Goal: Task Accomplishment & Management: Complete application form

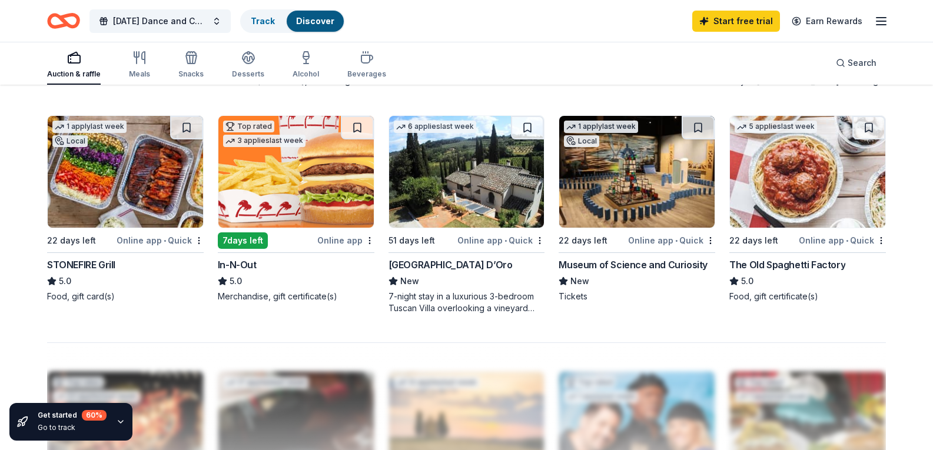
scroll to position [824, 0]
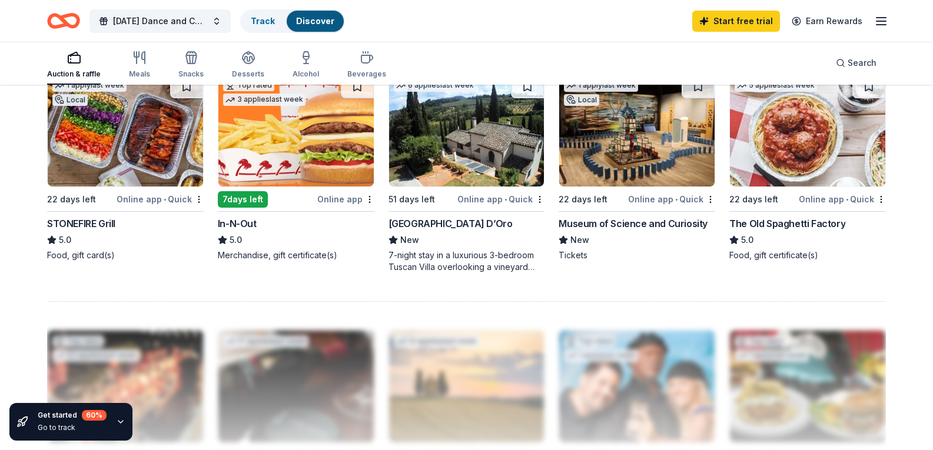
click at [301, 187] on img at bounding box center [295, 131] width 155 height 112
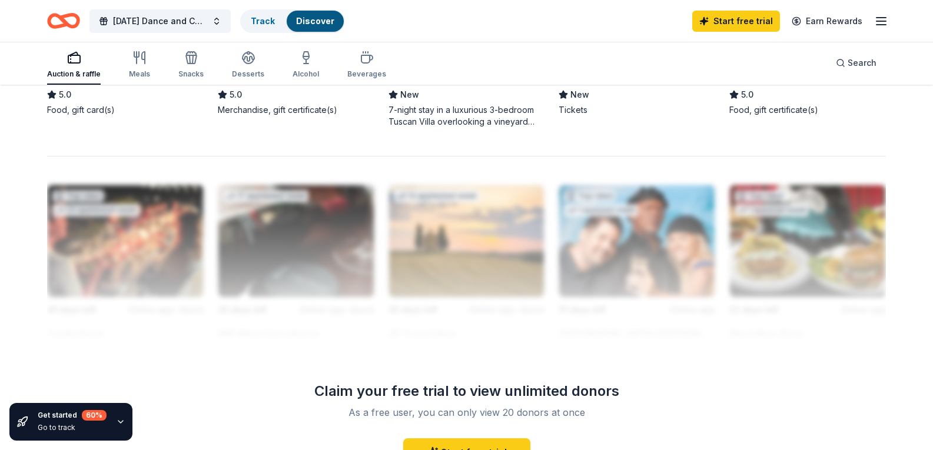
scroll to position [942, 0]
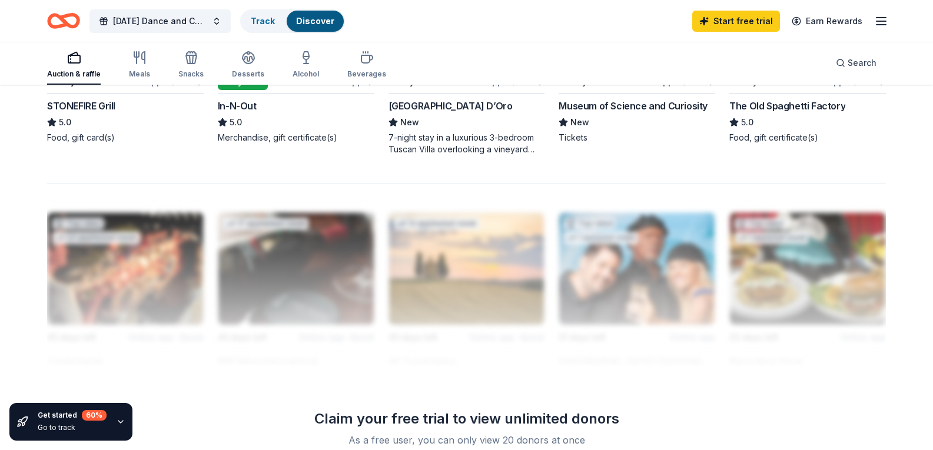
click at [768, 69] on img at bounding box center [807, 13] width 155 height 112
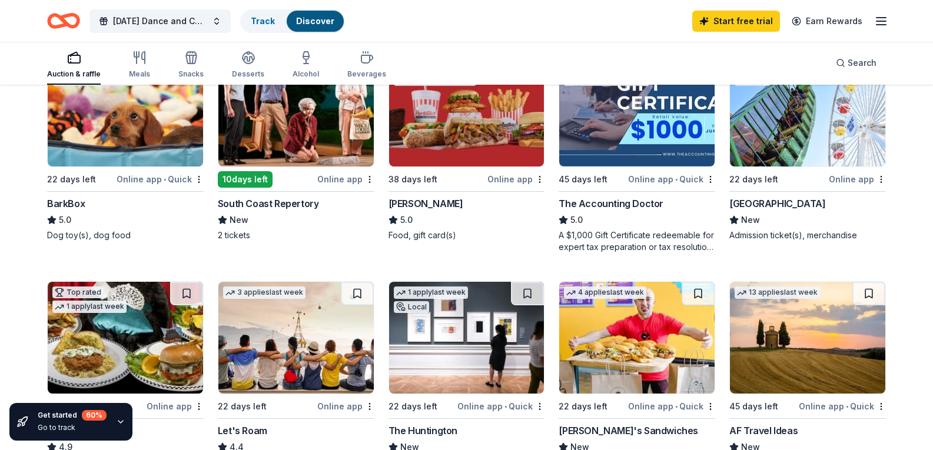
scroll to position [294, 0]
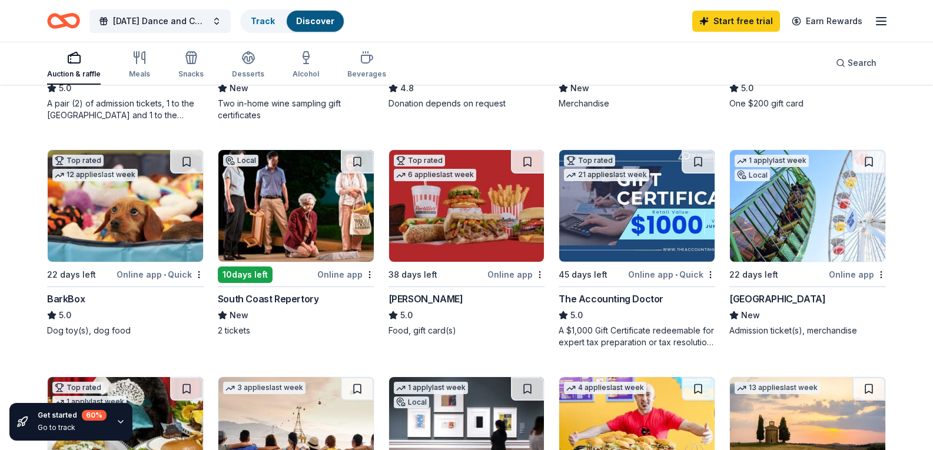
click at [489, 262] on img at bounding box center [466, 206] width 155 height 112
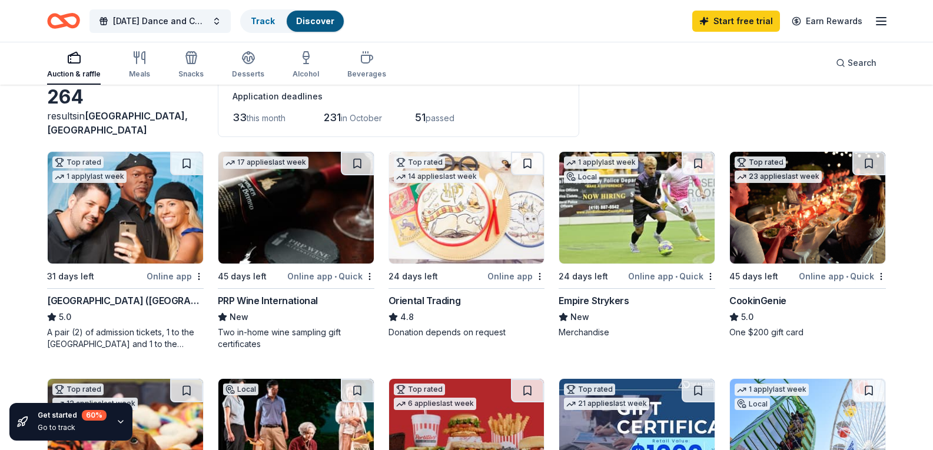
scroll to position [0, 0]
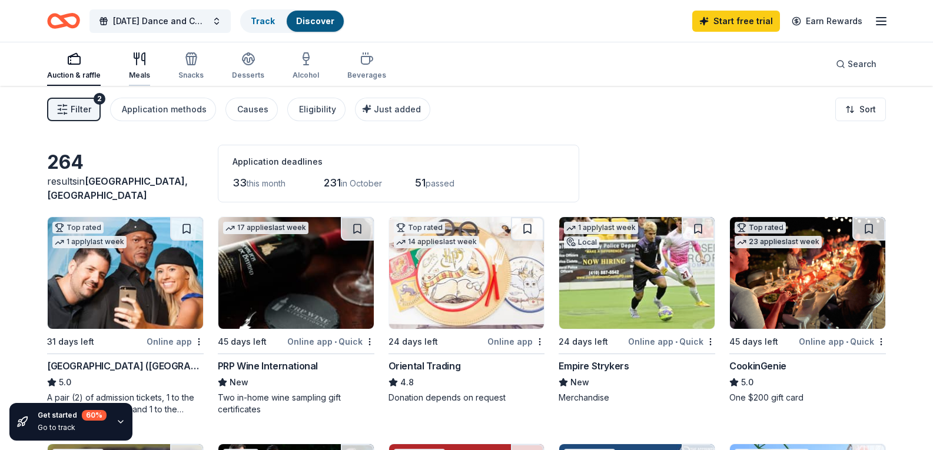
click at [140, 74] on div "Meals" at bounding box center [139, 75] width 21 height 9
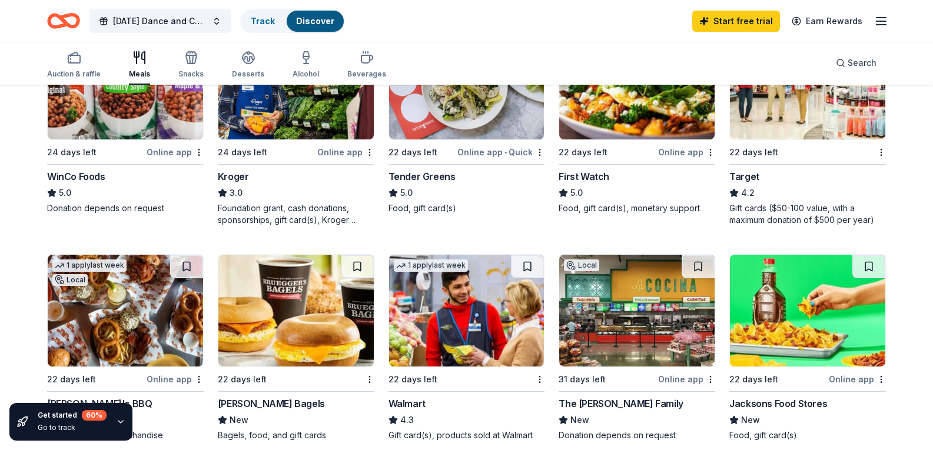
scroll to position [648, 0]
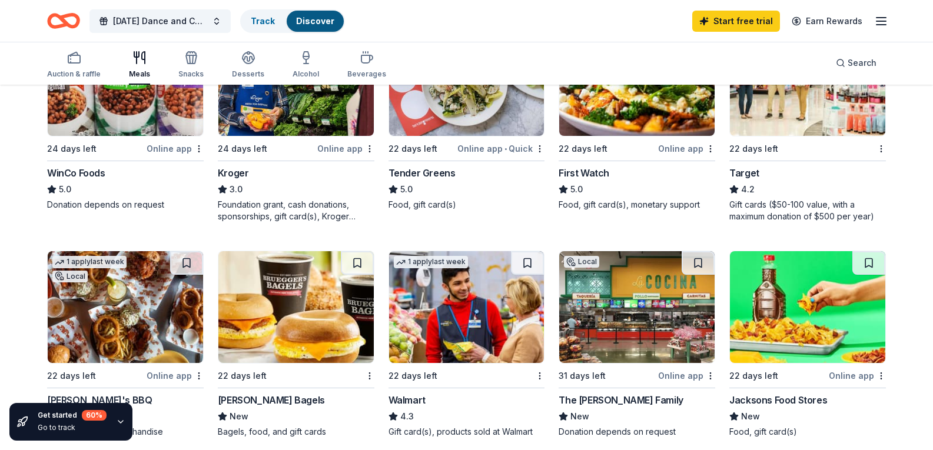
click at [798, 136] on img at bounding box center [807, 80] width 155 height 112
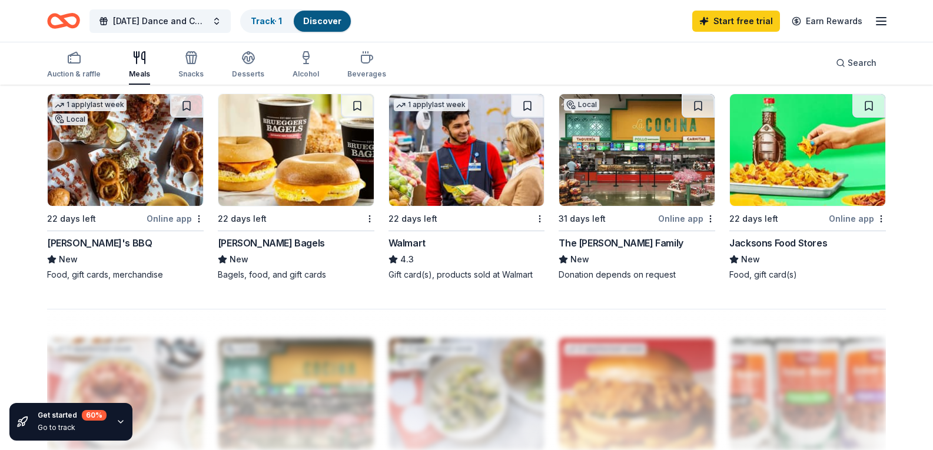
scroll to position [824, 0]
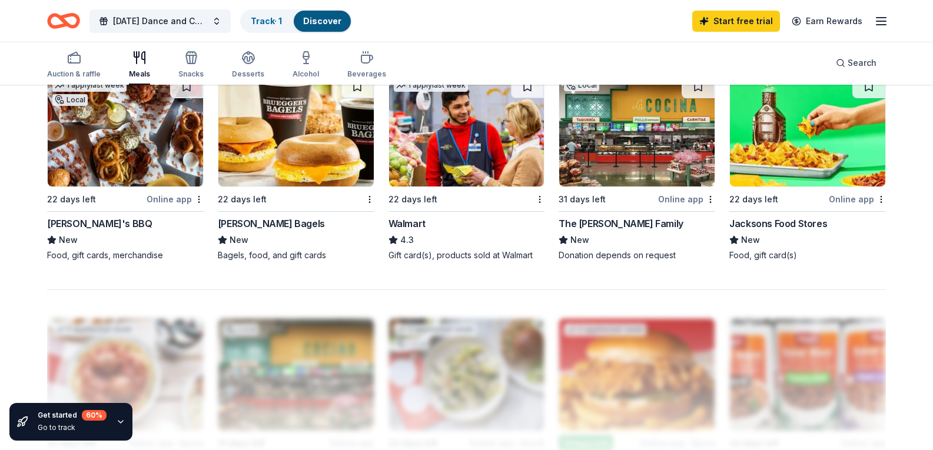
click at [496, 187] on img at bounding box center [466, 131] width 155 height 112
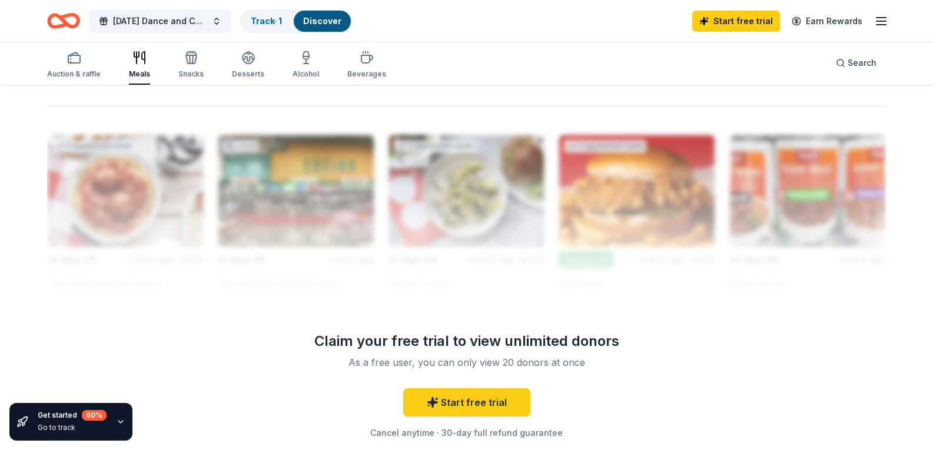
scroll to position [1001, 0]
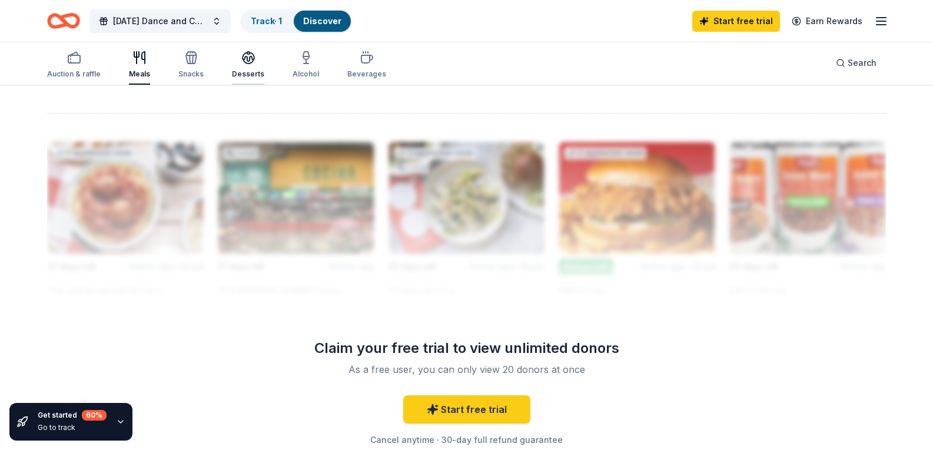
click at [244, 62] on icon "button" at bounding box center [248, 58] width 14 height 14
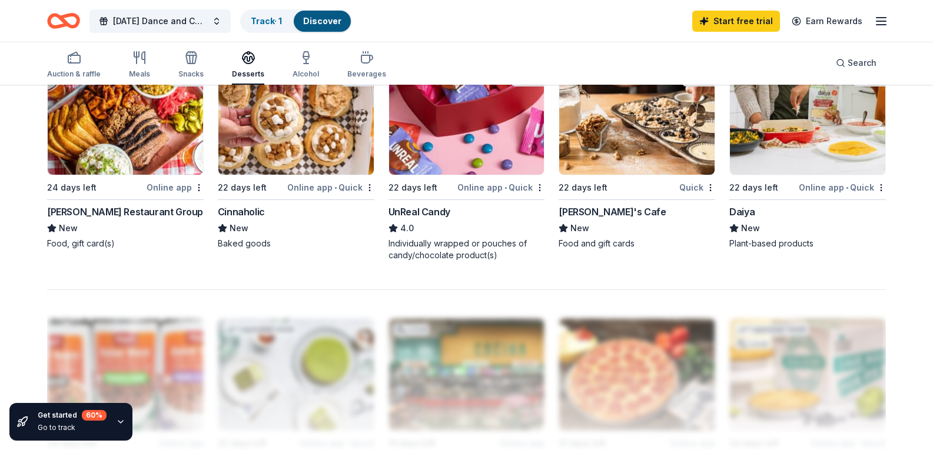
scroll to position [530, 0]
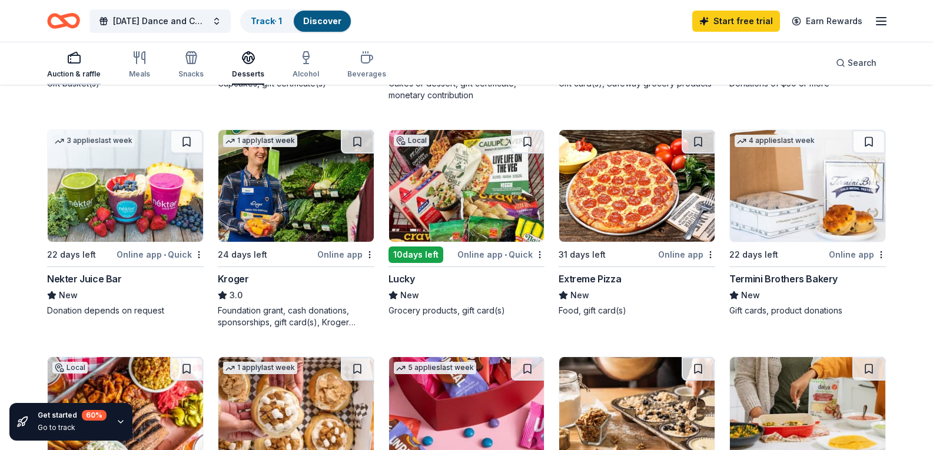
click at [74, 65] on div "Auction & raffle" at bounding box center [74, 65] width 54 height 28
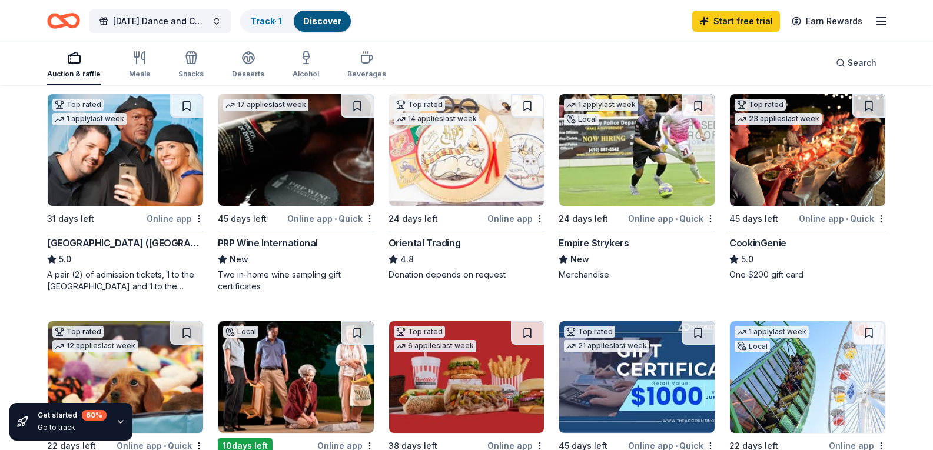
scroll to position [118, 0]
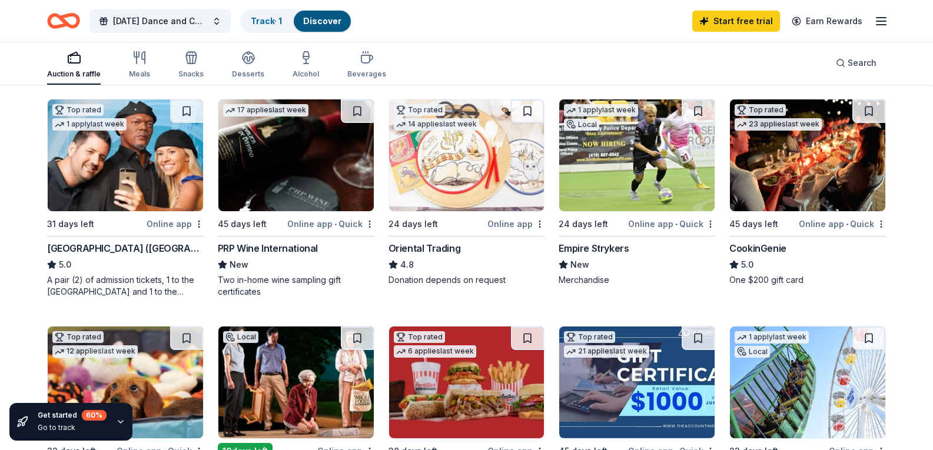
click at [764, 171] on img at bounding box center [807, 156] width 155 height 112
click at [615, 211] on img at bounding box center [636, 156] width 155 height 112
click at [618, 211] on img at bounding box center [636, 156] width 155 height 112
click at [634, 211] on img at bounding box center [636, 156] width 155 height 112
click at [667, 211] on img at bounding box center [636, 156] width 155 height 112
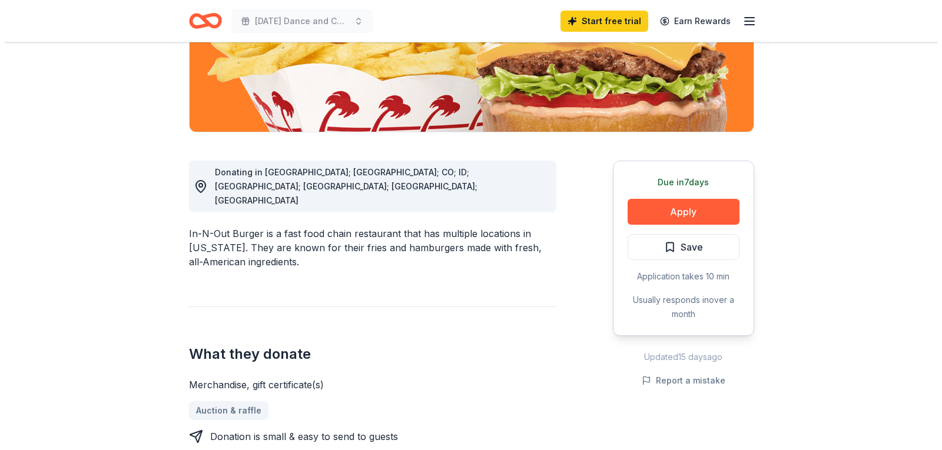
scroll to position [236, 0]
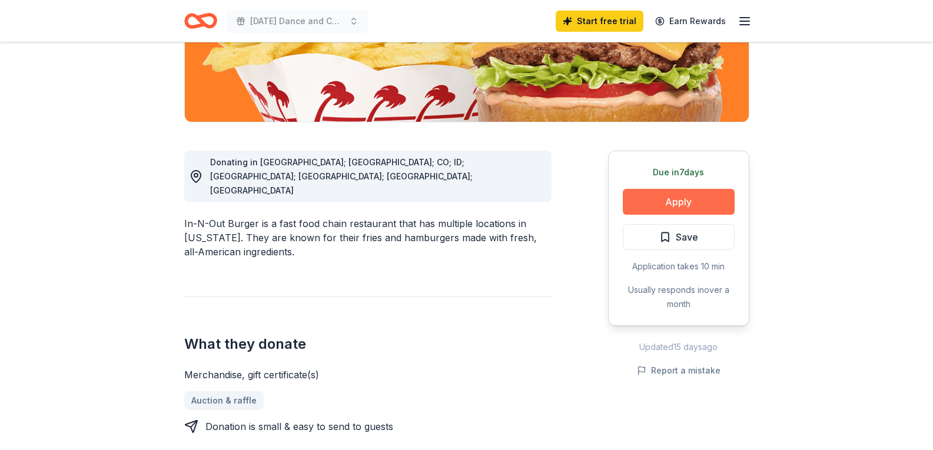
click at [692, 201] on button "Apply" at bounding box center [679, 202] width 112 height 26
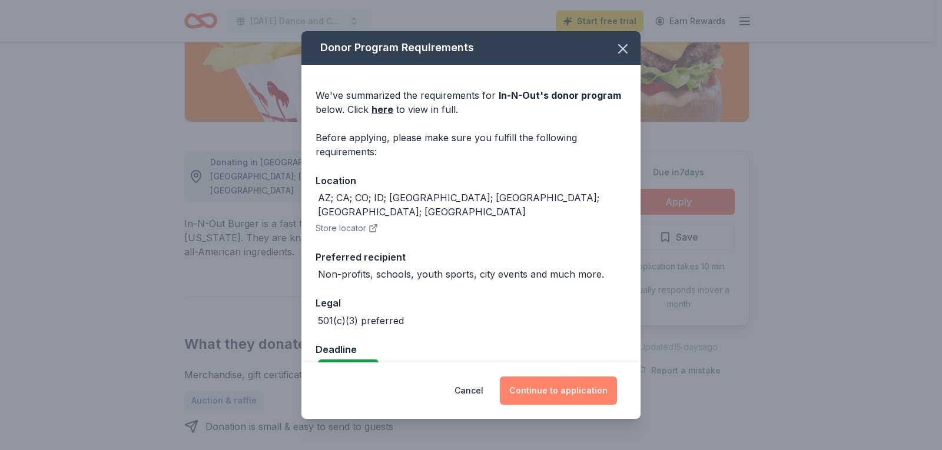
click at [532, 387] on button "Continue to application" at bounding box center [558, 391] width 117 height 28
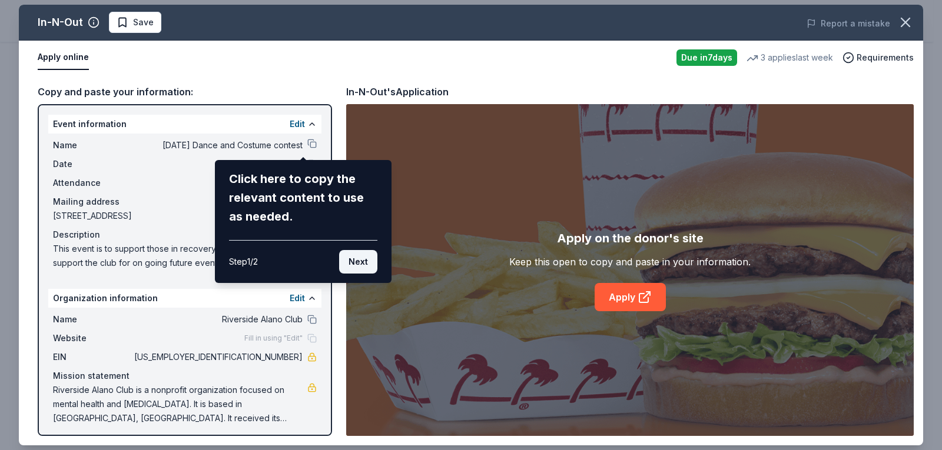
click at [352, 263] on button "Next" at bounding box center [358, 262] width 38 height 24
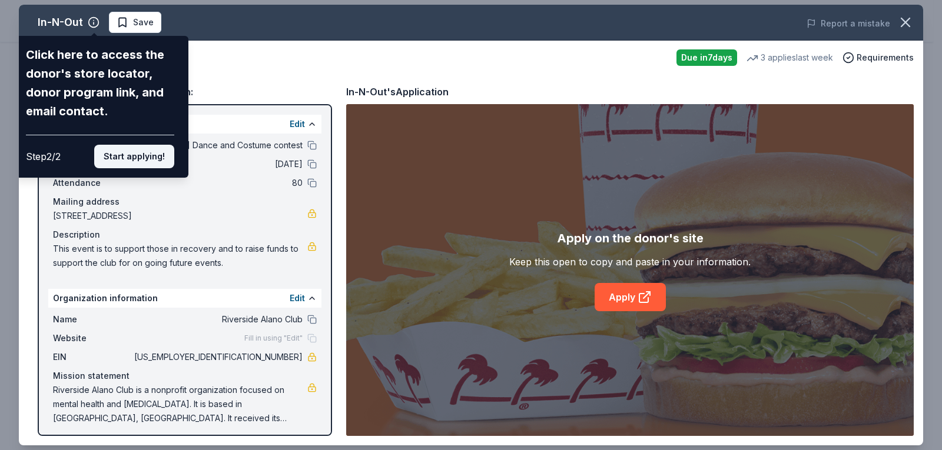
click at [138, 152] on button "Start applying!" at bounding box center [134, 157] width 80 height 24
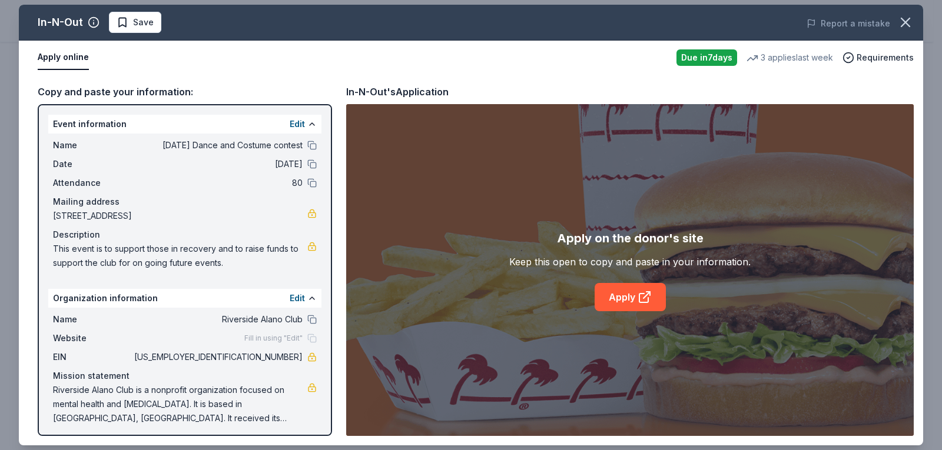
click at [213, 127] on div "In-N-Out Save Report a mistake Apply online Due in 7 days 3 applies last week R…" at bounding box center [471, 225] width 904 height 441
click at [288, 125] on div "In-N-Out Save Report a mistake Apply online Due in 7 days 3 applies last week R…" at bounding box center [471, 225] width 904 height 441
click at [298, 125] on div "In-N-Out Save Report a mistake Apply online Due in 7 days 3 applies last week R…" at bounding box center [471, 225] width 904 height 441
click at [245, 125] on div "In-N-Out Save Report a mistake Apply online Due in 7 days 3 applies last week R…" at bounding box center [471, 225] width 904 height 441
click at [236, 128] on div "In-N-Out Save Report a mistake Apply online Due in 7 days 3 applies last week R…" at bounding box center [471, 225] width 904 height 441
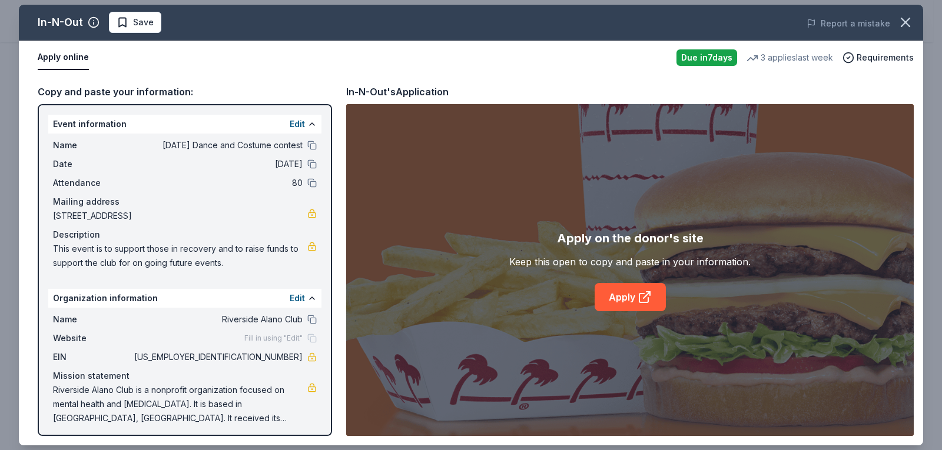
click at [622, 297] on div "In-N-Out Save Report a mistake Apply online Due in 7 days 3 applies last week R…" at bounding box center [471, 225] width 904 height 441
click at [621, 297] on div "In-N-Out Save Report a mistake Apply online Due in 7 days 3 applies last week R…" at bounding box center [471, 225] width 904 height 441
click at [377, 91] on div "In-N-Out Save Report a mistake Apply online Due in 7 days 3 applies last week R…" at bounding box center [471, 225] width 904 height 441
drag, startPoint x: 24, startPoint y: 297, endPoint x: 35, endPoint y: 304, distance: 12.4
click at [35, 304] on div "In-N-Out Save Report a mistake Apply online Due in 7 days 3 applies last week R…" at bounding box center [471, 225] width 904 height 441
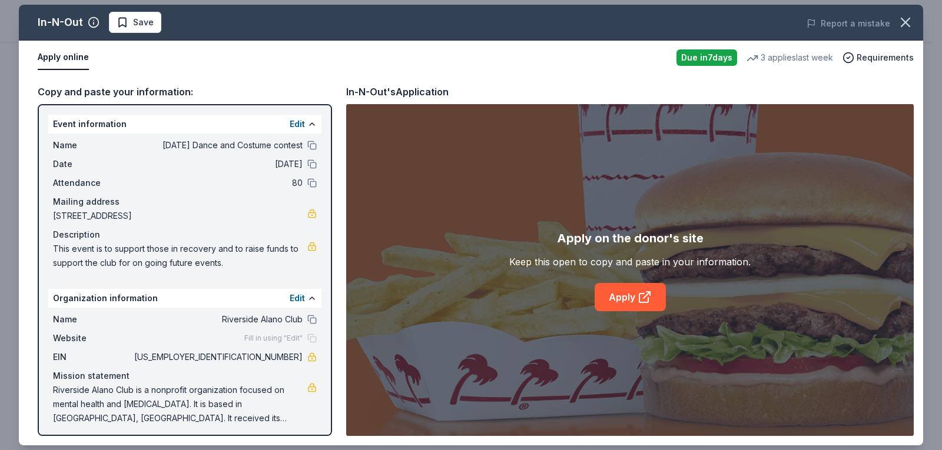
click at [103, 336] on div "In-N-Out Save Report a mistake Apply online Due in 7 days 3 applies last week R…" at bounding box center [471, 225] width 904 height 441
drag, startPoint x: 104, startPoint y: 328, endPoint x: 101, endPoint y: 303, distance: 25.6
click at [102, 306] on div "In-N-Out Save Report a mistake Apply online Due in 7 days 3 applies last week R…" at bounding box center [471, 225] width 904 height 441
click at [104, 124] on div "In-N-Out Save Report a mistake Apply online Due in 7 days 3 applies last week R…" at bounding box center [471, 225] width 904 height 441
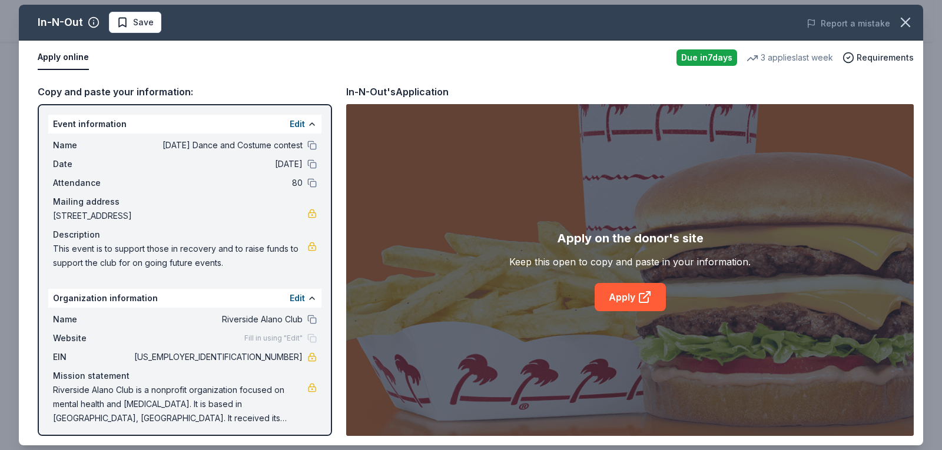
click at [151, 89] on div "In-N-Out Save Report a mistake Apply online Due in 7 days 3 applies last week R…" at bounding box center [471, 225] width 904 height 441
click at [69, 57] on div "In-N-Out Save Report a mistake Apply online Due in 7 days 3 applies last week R…" at bounding box center [471, 225] width 904 height 441
click at [627, 297] on link "Apply" at bounding box center [630, 297] width 71 height 28
click at [167, 237] on div "Description" at bounding box center [185, 235] width 264 height 14
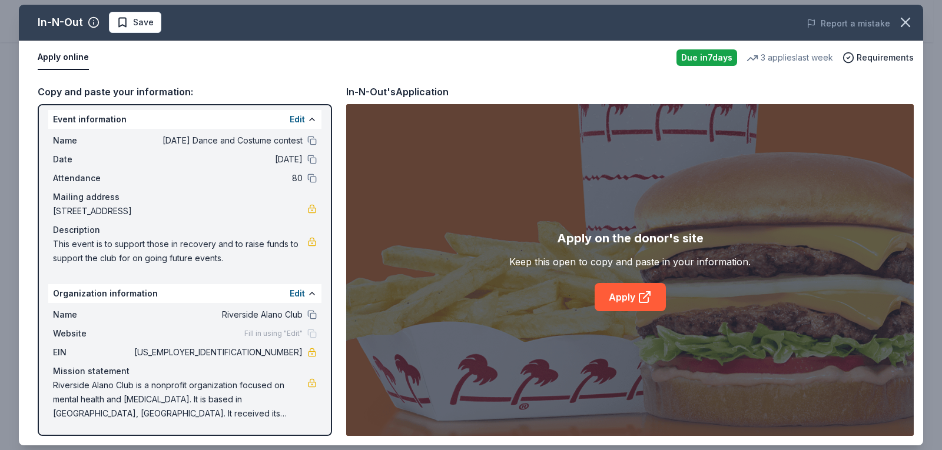
click at [281, 334] on span "Fill in using "Edit"" at bounding box center [273, 333] width 58 height 9
click at [290, 294] on button "Edit" at bounding box center [297, 294] width 15 height 14
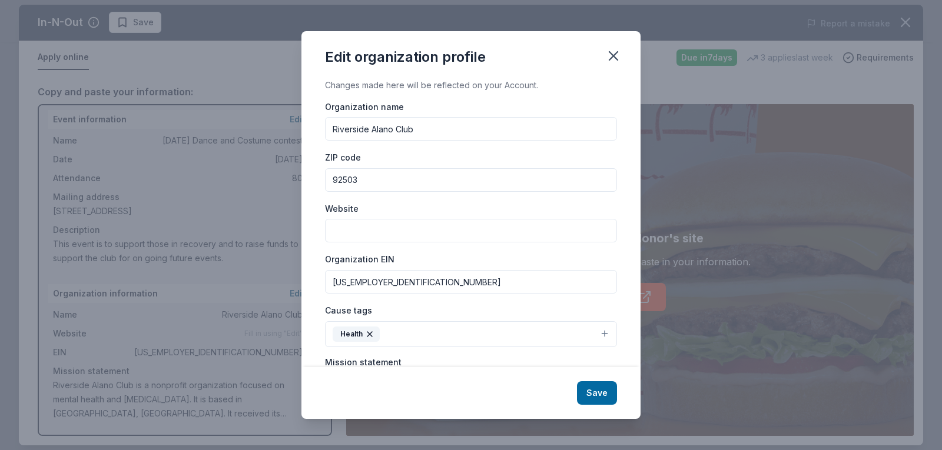
click at [362, 231] on input "Website" at bounding box center [471, 231] width 292 height 24
type input "http:www.facebook.com//riversidealanoclub"
click at [533, 334] on button "Health" at bounding box center [471, 334] width 292 height 26
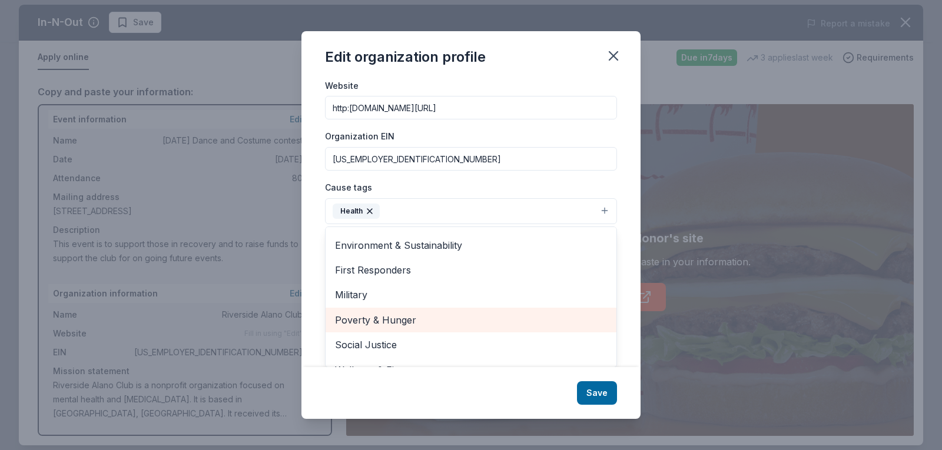
scroll to position [139, 0]
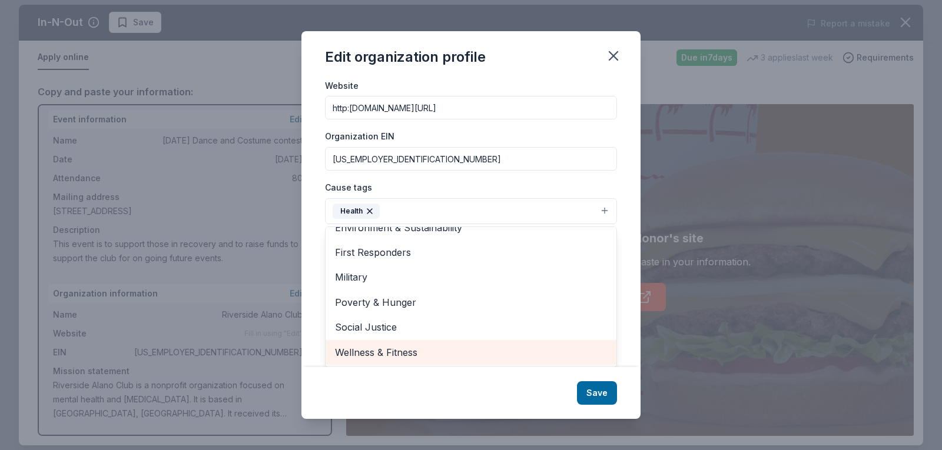
click at [378, 355] on span "Wellness & Fitness" at bounding box center [471, 352] width 272 height 15
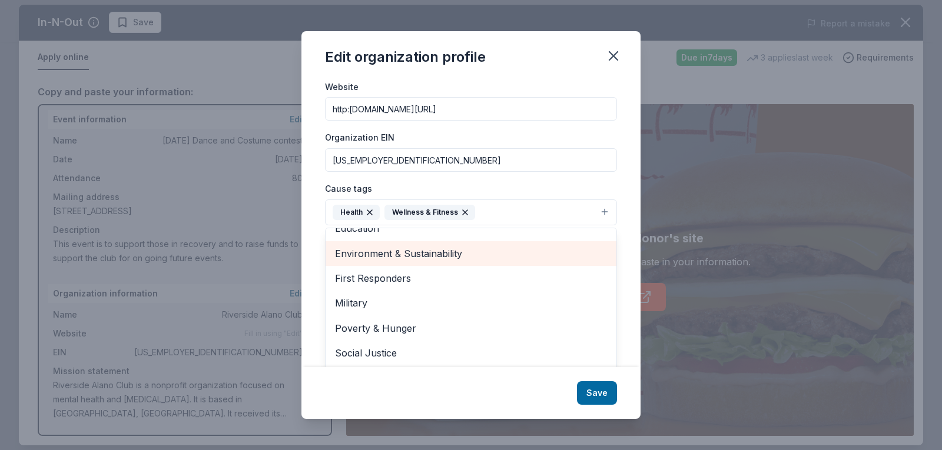
scroll to position [123, 0]
click at [583, 393] on div "Edit organization profile Changes made here will be reflected on your Account. …" at bounding box center [470, 225] width 339 height 389
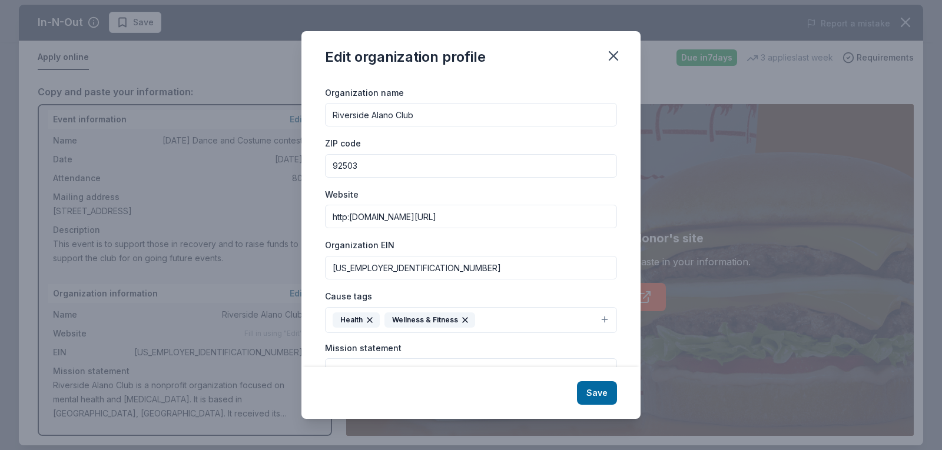
scroll to position [0, 0]
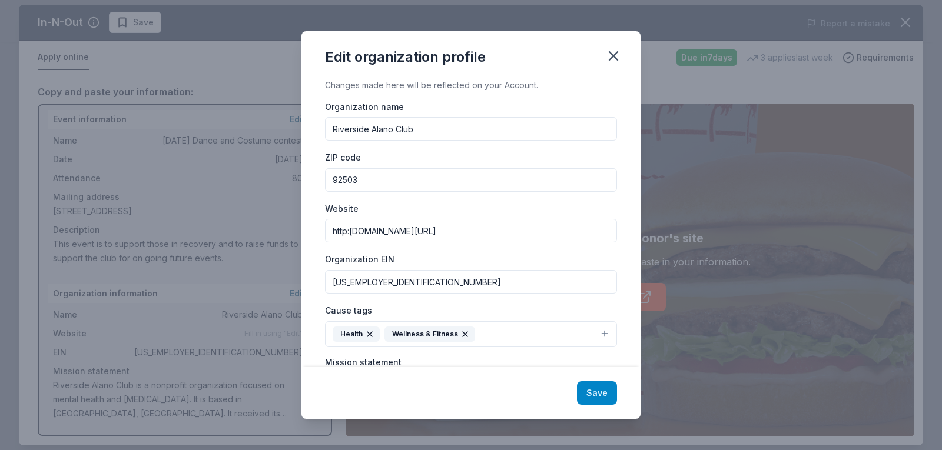
click at [594, 387] on button "Save" at bounding box center [597, 394] width 40 height 24
click at [594, 399] on div "Save" at bounding box center [470, 393] width 339 height 52
click at [597, 394] on div "Save" at bounding box center [470, 393] width 339 height 52
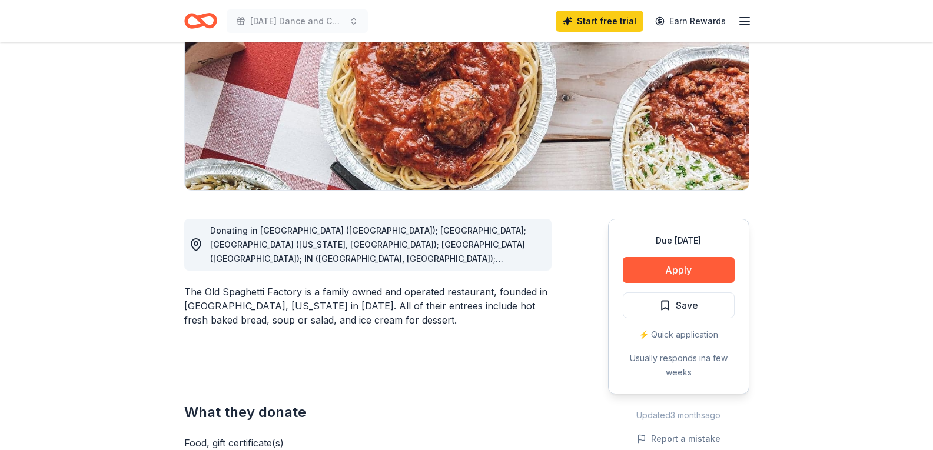
scroll to position [177, 0]
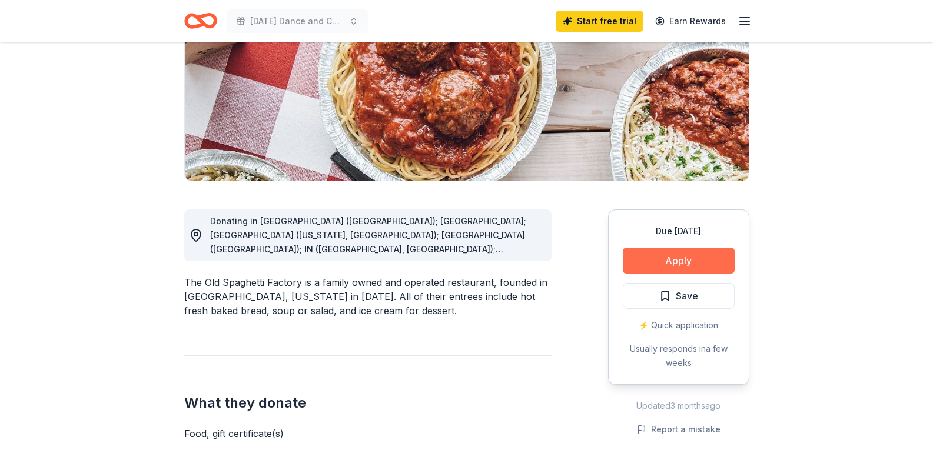
click at [669, 265] on button "Apply" at bounding box center [679, 261] width 112 height 26
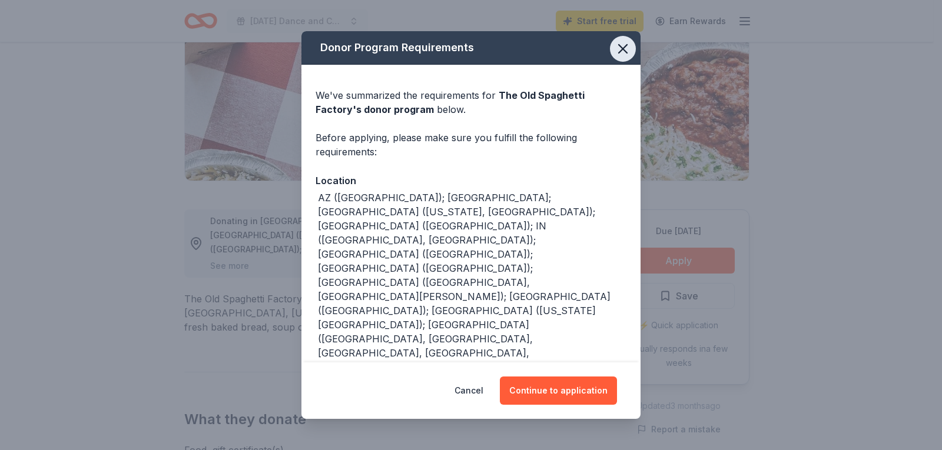
click at [624, 53] on icon "button" at bounding box center [623, 49] width 8 height 8
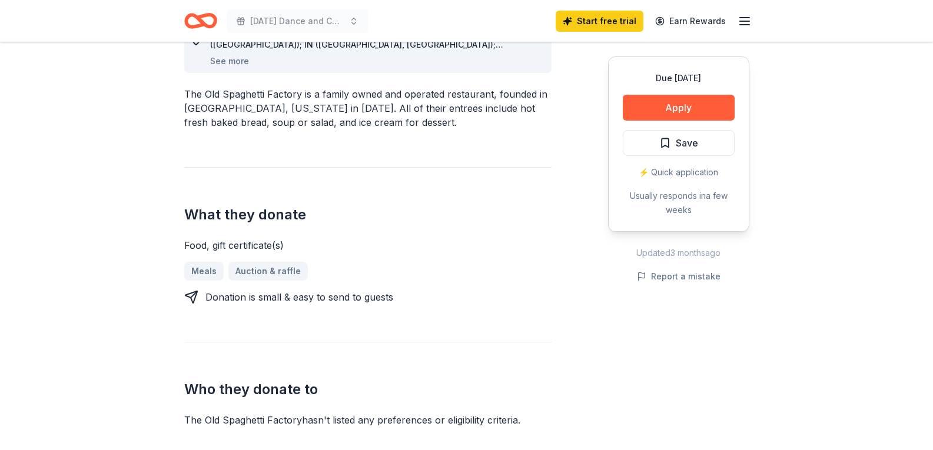
scroll to position [471, 0]
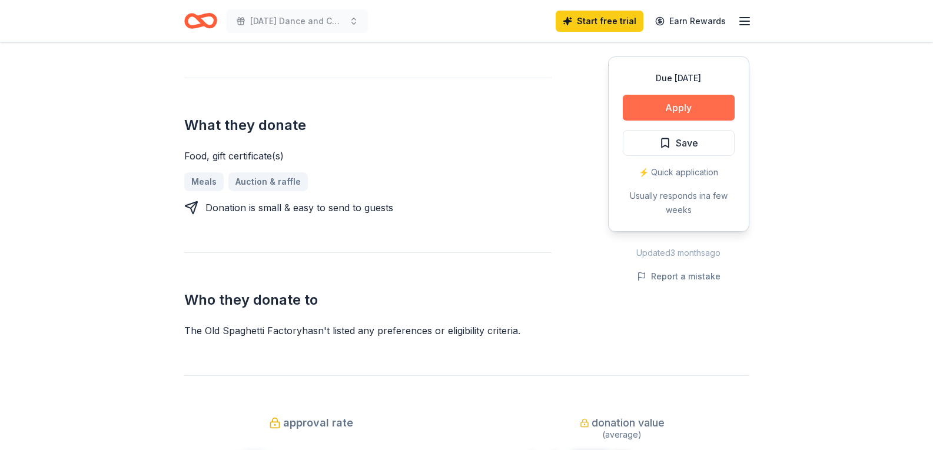
click at [693, 110] on button "Apply" at bounding box center [679, 108] width 112 height 26
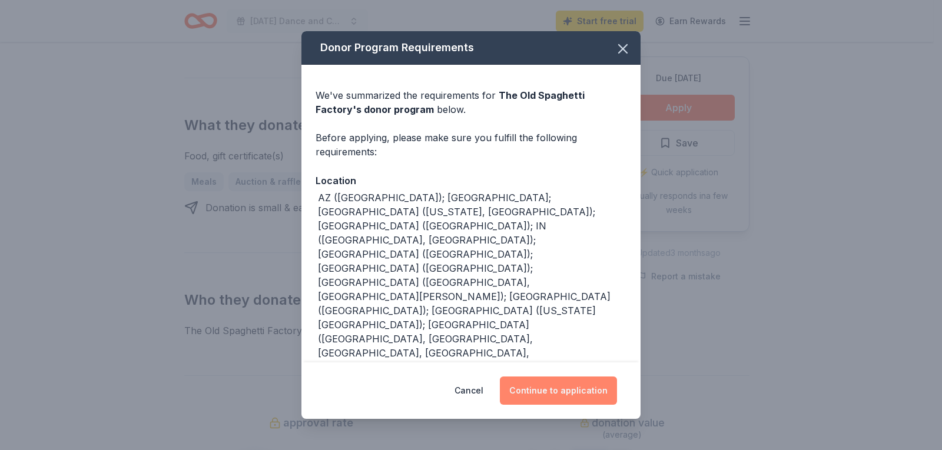
click at [575, 379] on button "Continue to application" at bounding box center [558, 391] width 117 height 28
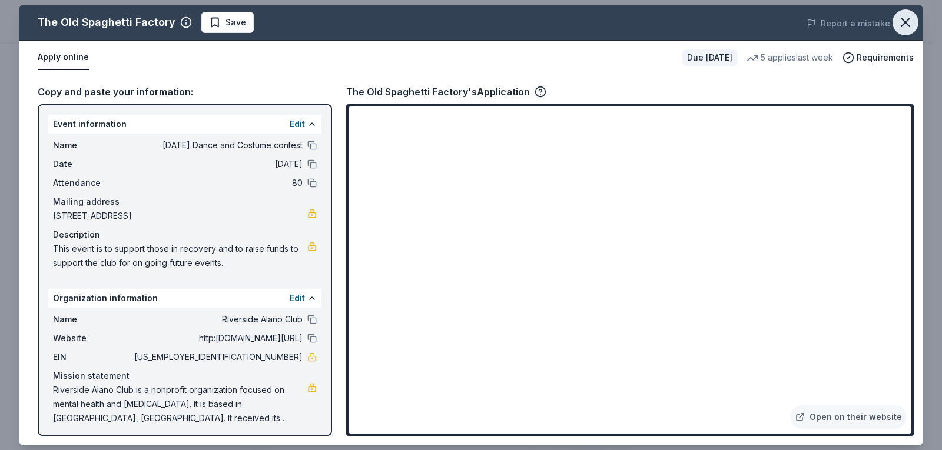
click at [903, 21] on icon "button" at bounding box center [905, 22] width 16 height 16
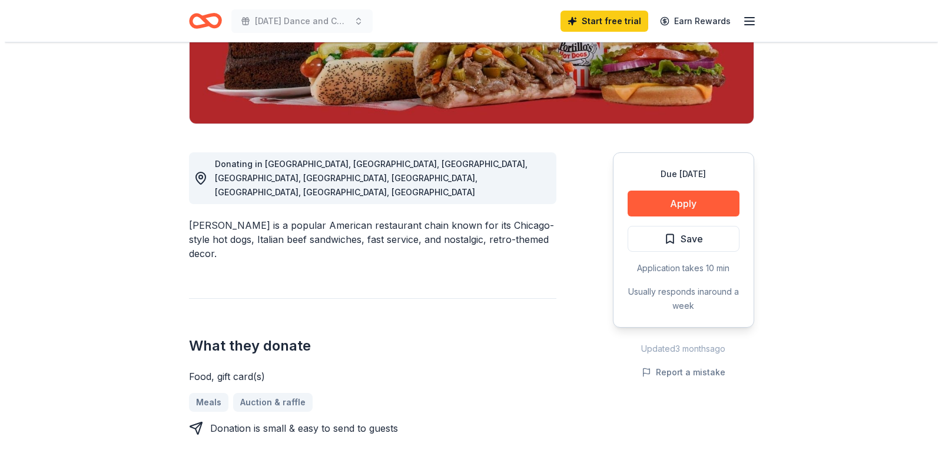
scroll to position [236, 0]
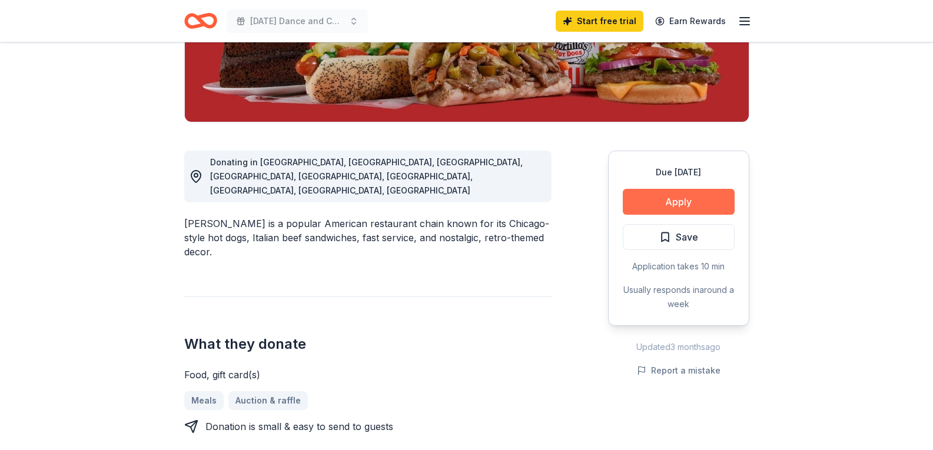
click at [670, 201] on button "Apply" at bounding box center [679, 202] width 112 height 26
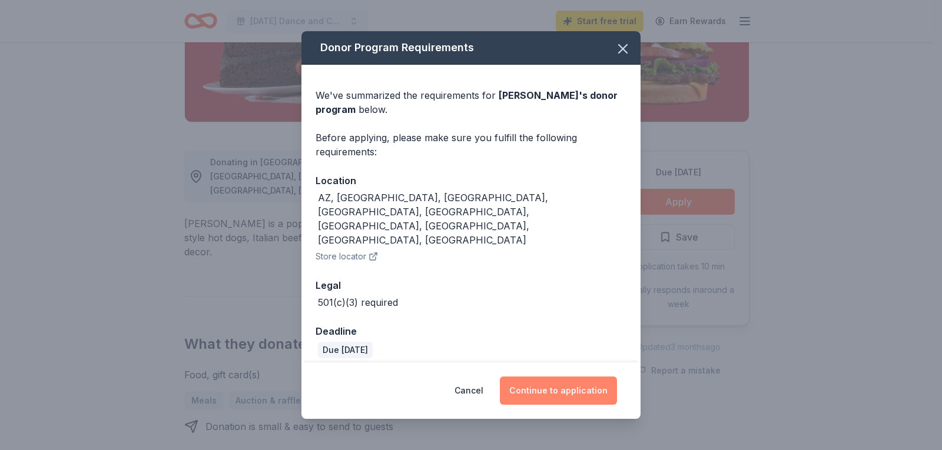
click at [558, 377] on button "Continue to application" at bounding box center [558, 391] width 117 height 28
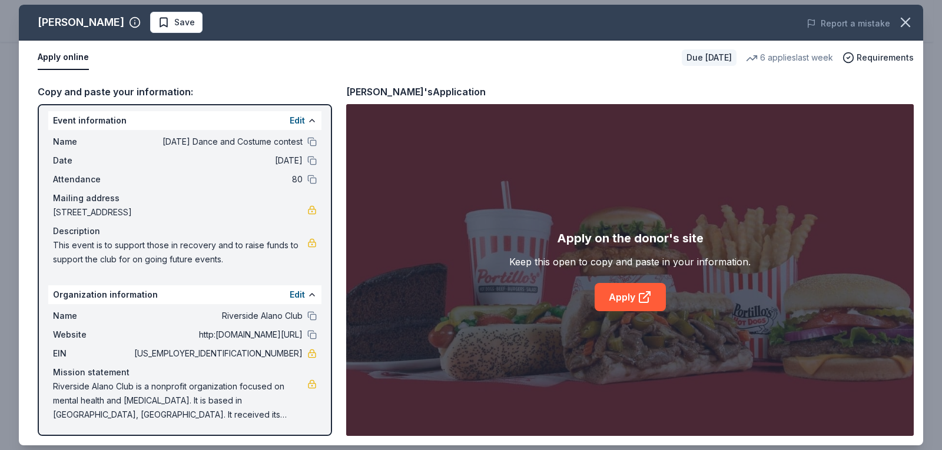
scroll to position [5, 0]
click at [621, 297] on link "Apply" at bounding box center [630, 297] width 71 height 28
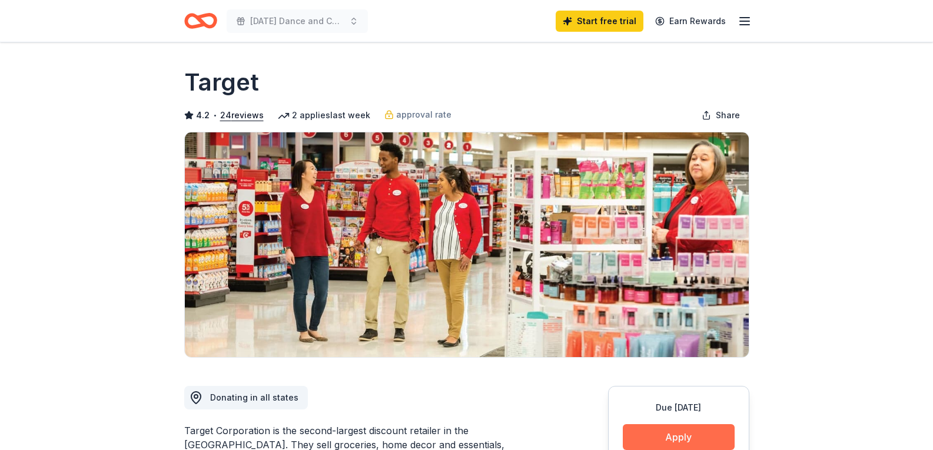
click at [684, 437] on button "Apply" at bounding box center [679, 438] width 112 height 26
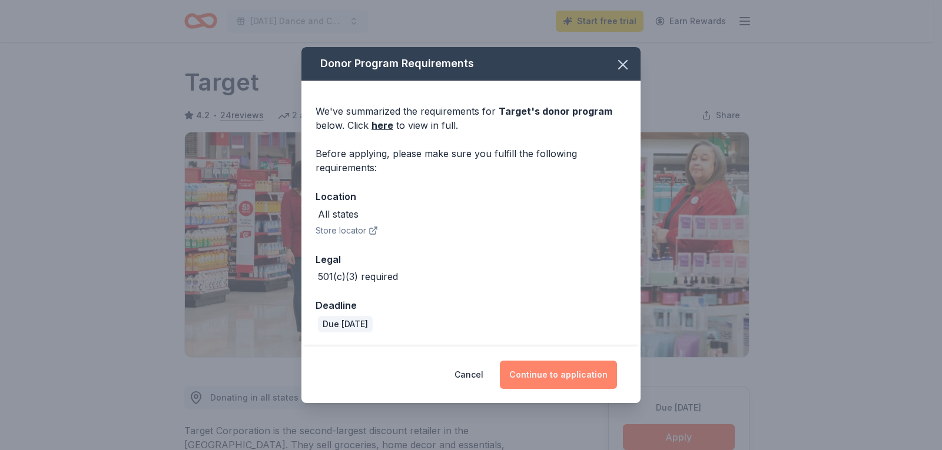
click at [571, 373] on button "Continue to application" at bounding box center [558, 375] width 117 height 28
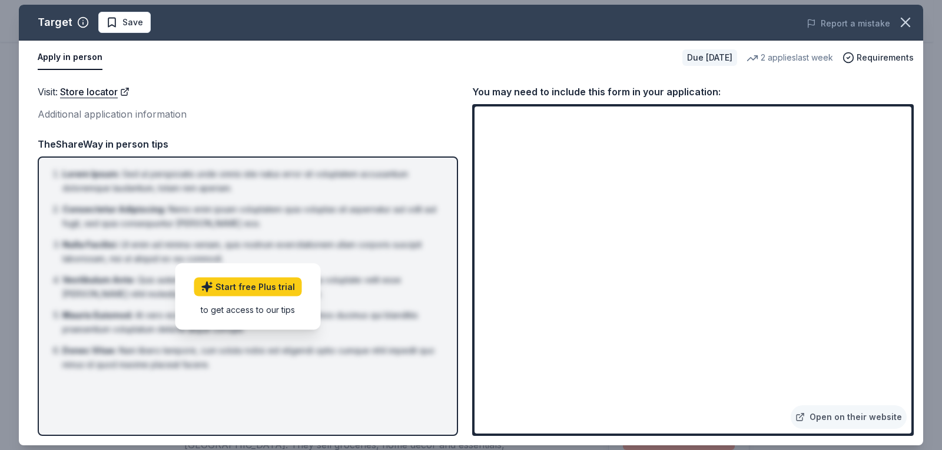
drag, startPoint x: 499, startPoint y: 409, endPoint x: 619, endPoint y: 435, distance: 122.4
click at [619, 435] on div "Open on their website" at bounding box center [693, 270] width 442 height 332
click at [339, 115] on div "Additional application information" at bounding box center [248, 114] width 420 height 15
click at [88, 90] on link "Store locator" at bounding box center [94, 91] width 69 height 15
click at [866, 57] on span "Requirements" at bounding box center [885, 58] width 57 height 14
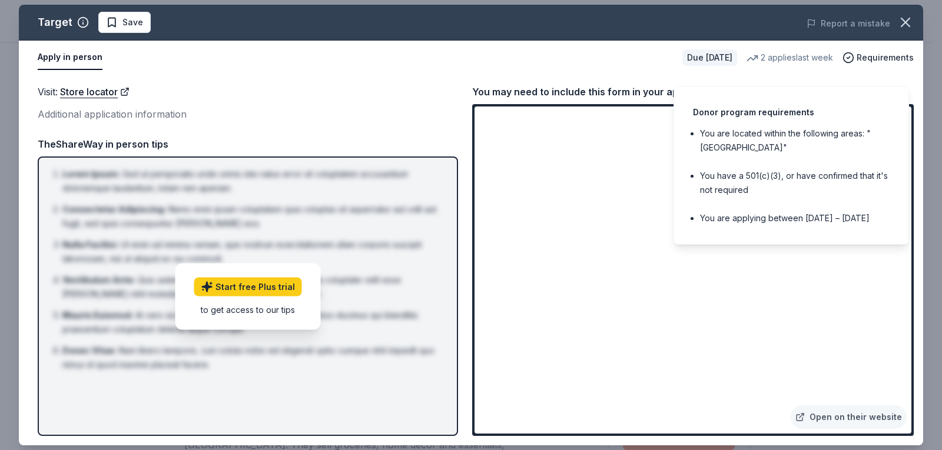
click at [749, 127] on li "You are located within the following areas: "USA"" at bounding box center [795, 141] width 190 height 28
click at [742, 127] on li "You are located within the following areas: "USA"" at bounding box center [795, 141] width 190 height 28
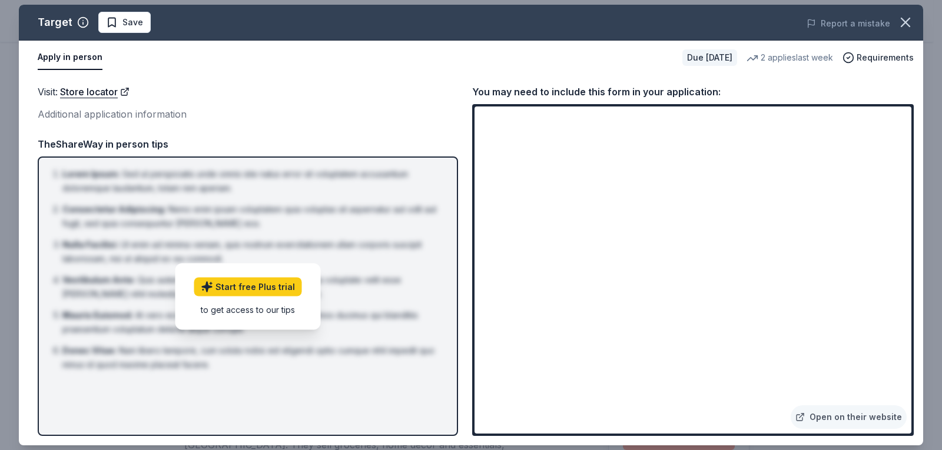
click at [470, 76] on div "Visit : Store locator Additional application information Visit : Store locator …" at bounding box center [471, 260] width 904 height 371
click at [202, 126] on div "Visit : Store locator Additional application information TheShareWay in person …" at bounding box center [248, 260] width 420 height 352
click at [131, 20] on span "Save" at bounding box center [132, 22] width 21 height 14
click at [877, 55] on span "Requirements" at bounding box center [885, 58] width 57 height 14
click at [483, 95] on div "You may need to include this form in your application:" at bounding box center [693, 91] width 442 height 15
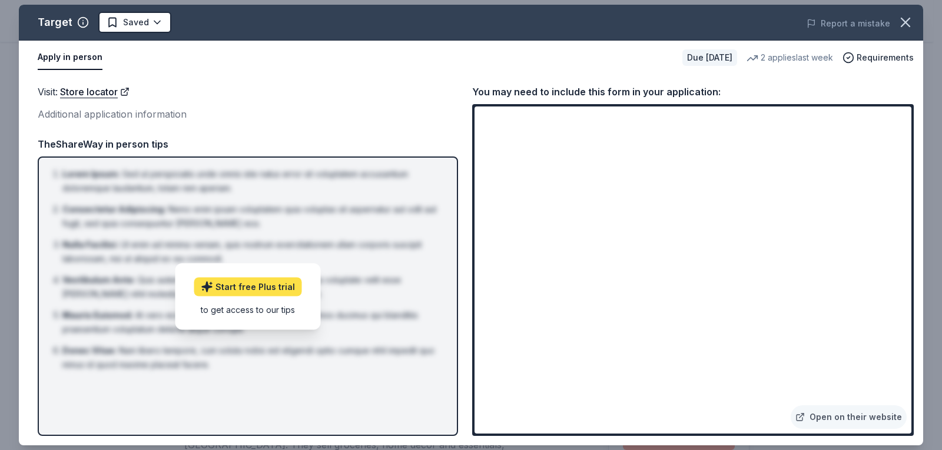
click at [273, 287] on link "Start free Plus trial" at bounding box center [248, 286] width 108 height 19
click at [324, 100] on div "Visit : Store locator Additional application information" at bounding box center [248, 103] width 420 height 38
drag, startPoint x: 71, startPoint y: 58, endPoint x: 231, endPoint y: 80, distance: 162.3
click at [231, 80] on div "Target Saved Report a mistake Apply in person Due in 22 days 2 applies last wee…" at bounding box center [471, 225] width 904 height 441
click at [231, 78] on div "Visit : Store locator Additional application information Visit : Store locator …" at bounding box center [471, 260] width 904 height 371
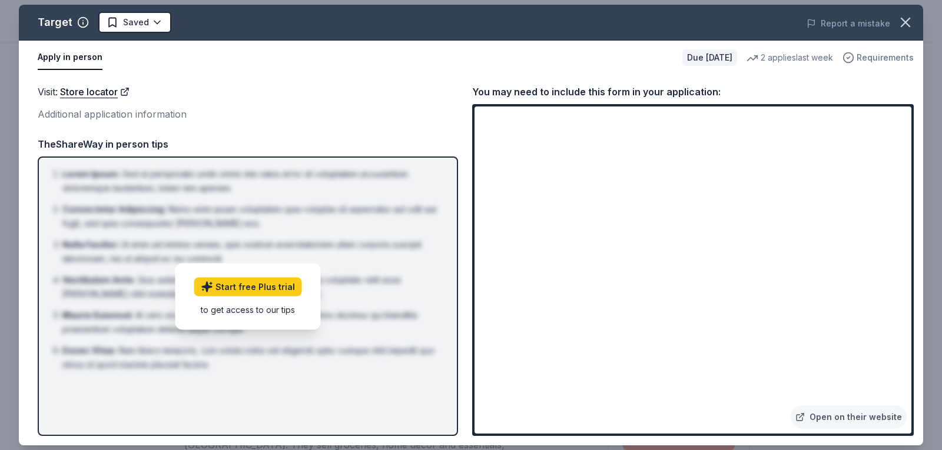
click at [876, 55] on span "Requirements" at bounding box center [885, 58] width 57 height 14
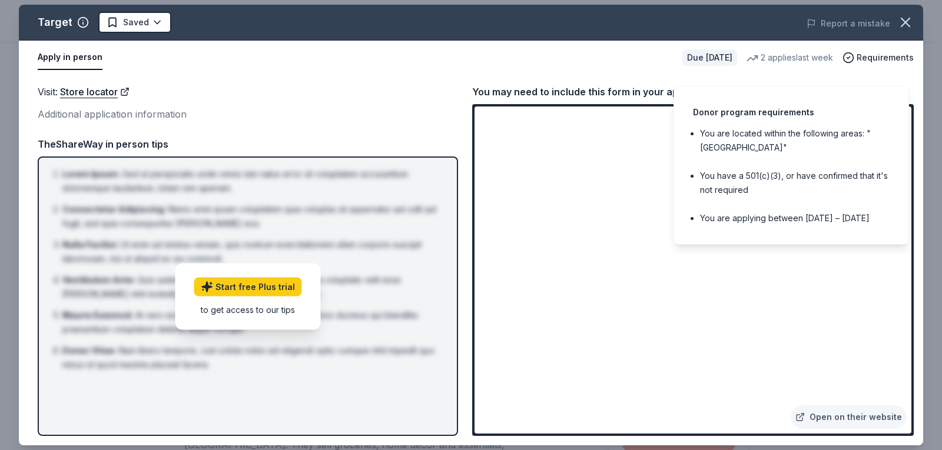
click at [788, 86] on div "Donor program requirements You are located within the following areas: "USA" Yo…" at bounding box center [792, 165] width 236 height 159
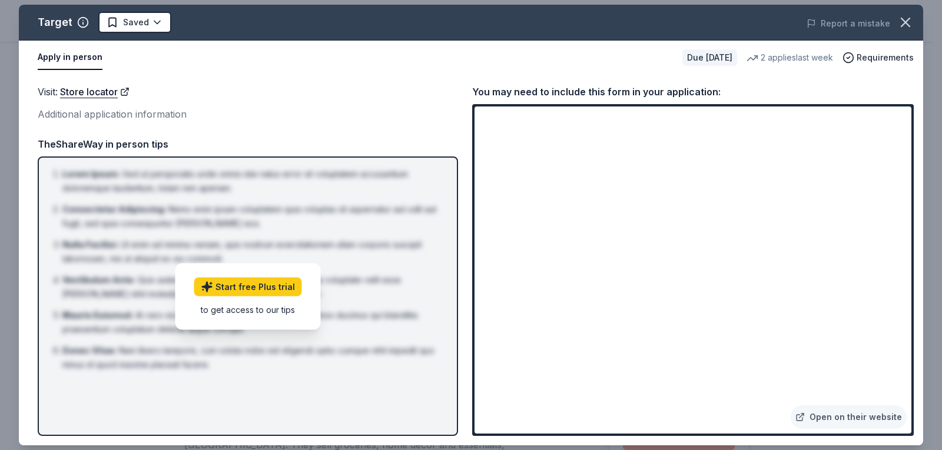
click at [553, 61] on div "Apply in person" at bounding box center [355, 57] width 635 height 25
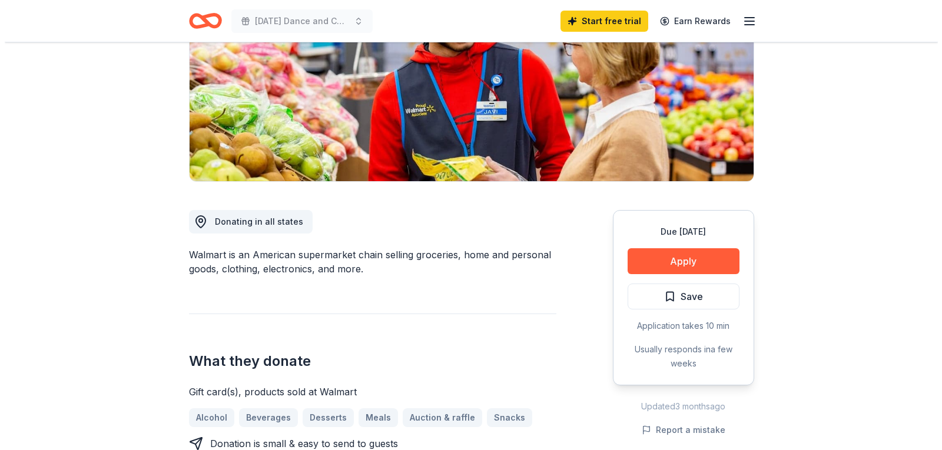
scroll to position [177, 0]
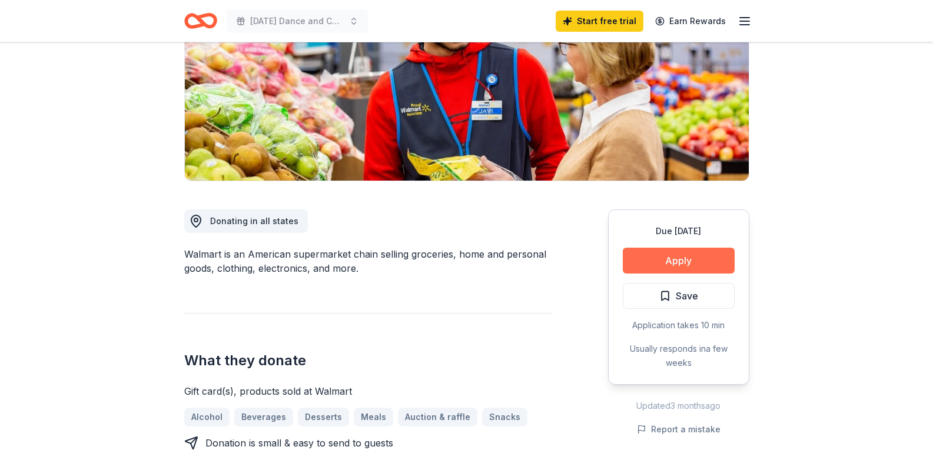
click at [661, 258] on button "Apply" at bounding box center [679, 261] width 112 height 26
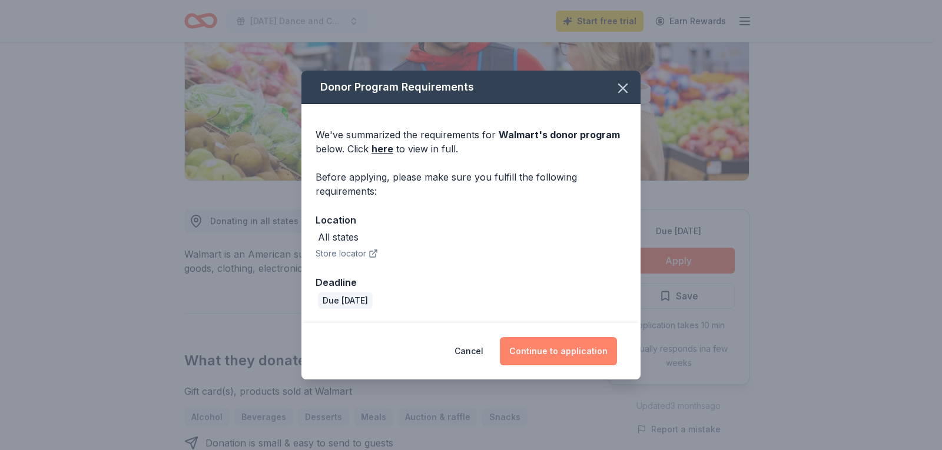
click at [536, 343] on button "Continue to application" at bounding box center [558, 351] width 117 height 28
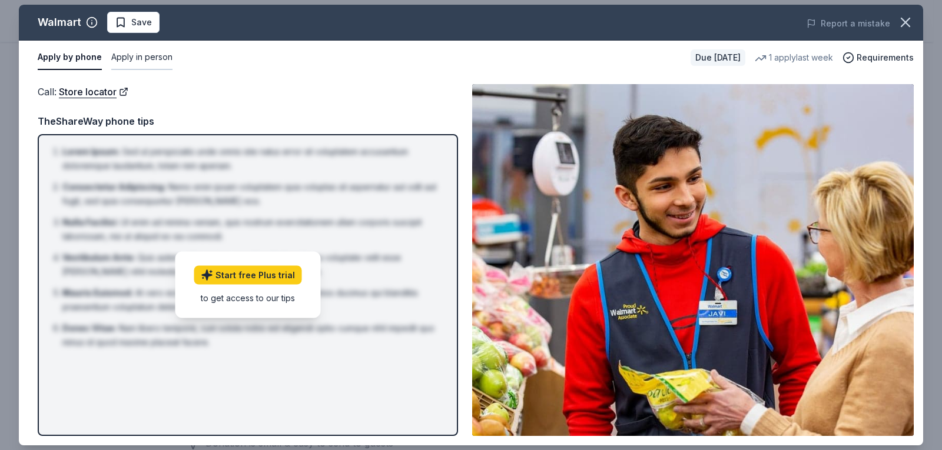
click at [140, 58] on button "Apply in person" at bounding box center [141, 57] width 61 height 25
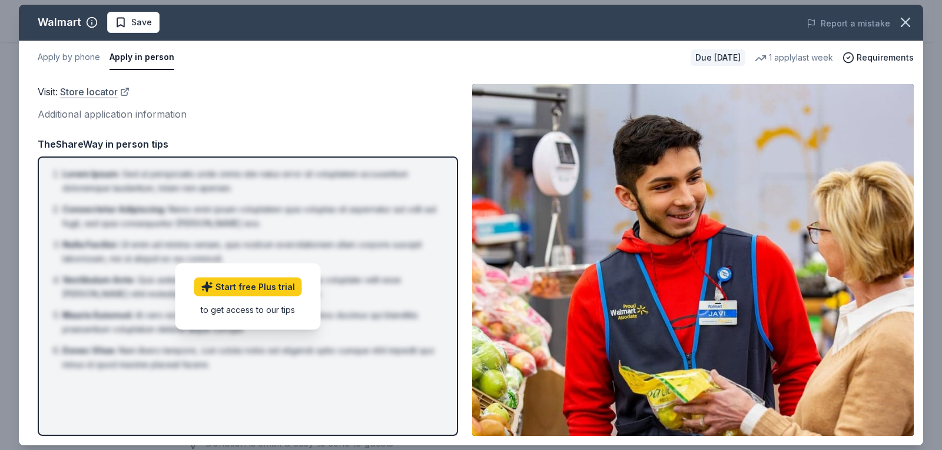
click at [101, 91] on link "Store locator" at bounding box center [94, 91] width 69 height 15
click at [303, 84] on div "Visit : Store locator" at bounding box center [248, 91] width 420 height 15
click at [326, 117] on div "Additional application information" at bounding box center [248, 114] width 420 height 15
click at [663, 287] on img at bounding box center [693, 260] width 442 height 352
click at [235, 109] on div "Additional application information" at bounding box center [248, 114] width 420 height 15
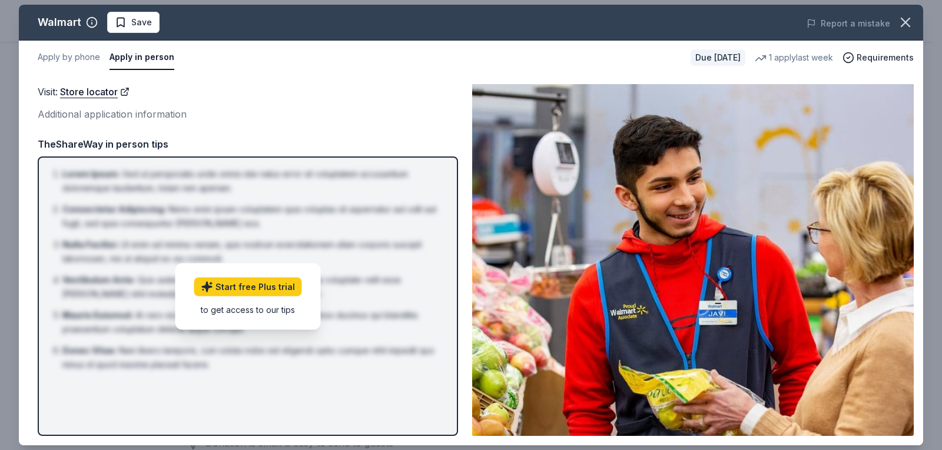
click at [154, 58] on button "Apply in person" at bounding box center [142, 57] width 65 height 25
click at [862, 57] on span "Requirements" at bounding box center [885, 58] width 57 height 14
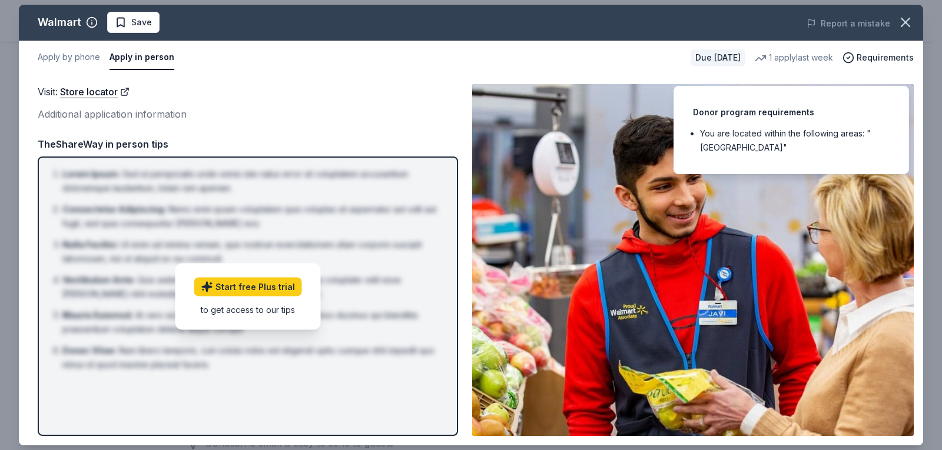
click at [362, 98] on div "Visit : Store locator" at bounding box center [248, 91] width 420 height 15
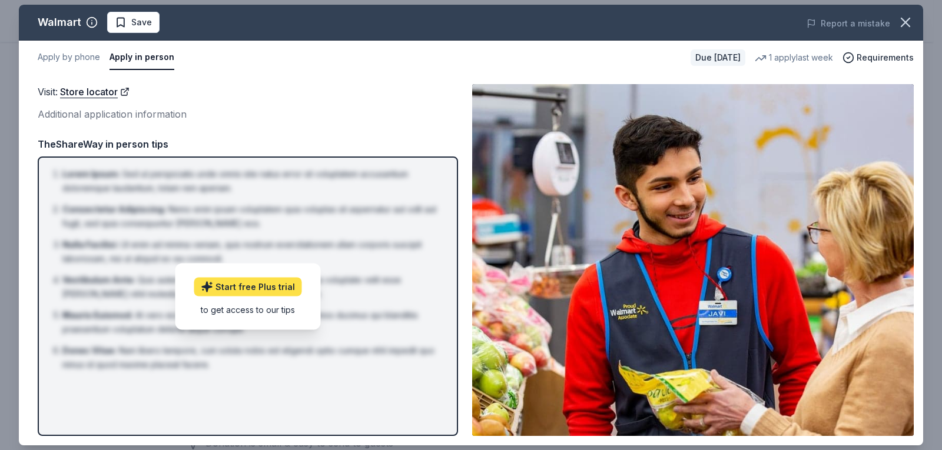
click at [270, 290] on link "Start free Plus trial" at bounding box center [248, 286] width 108 height 19
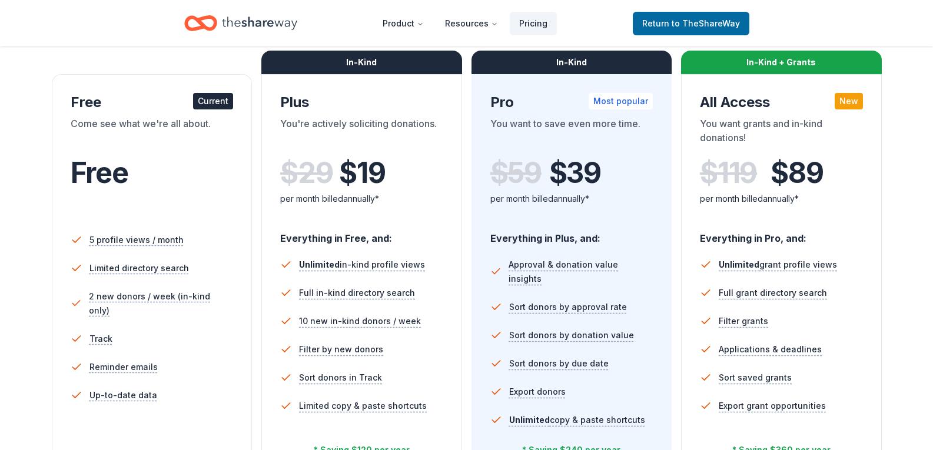
scroll to position [177, 0]
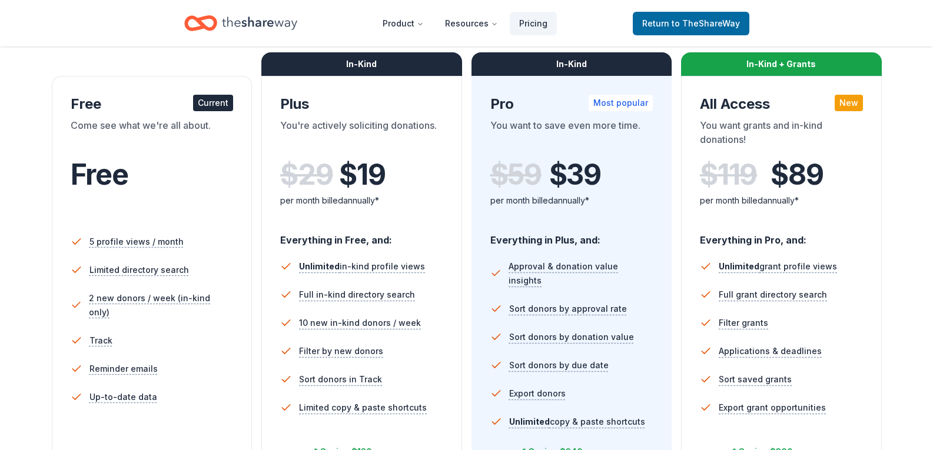
click at [100, 125] on div "Come see what we're all about." at bounding box center [152, 134] width 163 height 33
click at [82, 221] on div "Free" at bounding box center [152, 190] width 163 height 65
click at [711, 23] on span "to TheShareWay" at bounding box center [706, 23] width 68 height 10
click at [711, 24] on span "to TheShareWay" at bounding box center [706, 23] width 68 height 10
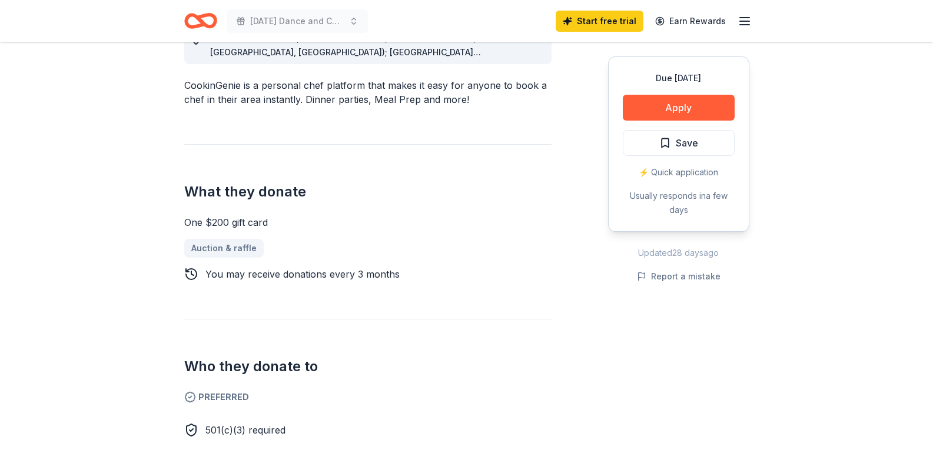
scroll to position [412, 0]
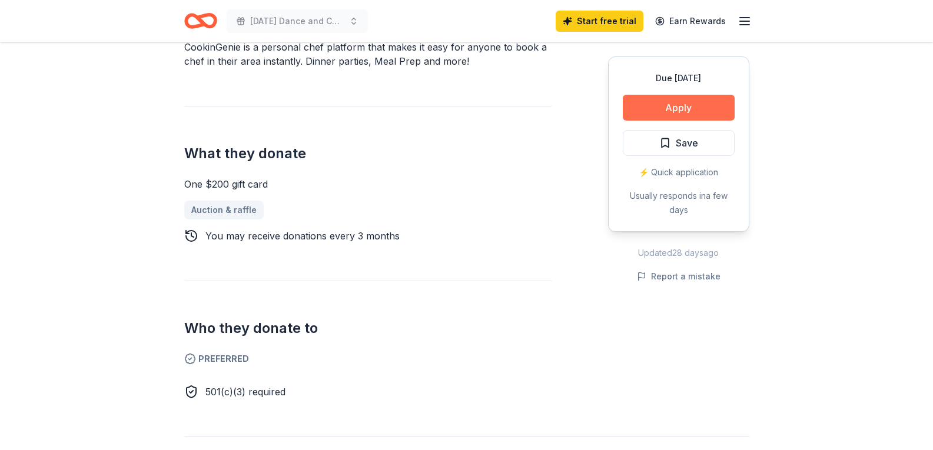
click at [687, 106] on button "Apply" at bounding box center [679, 108] width 112 height 26
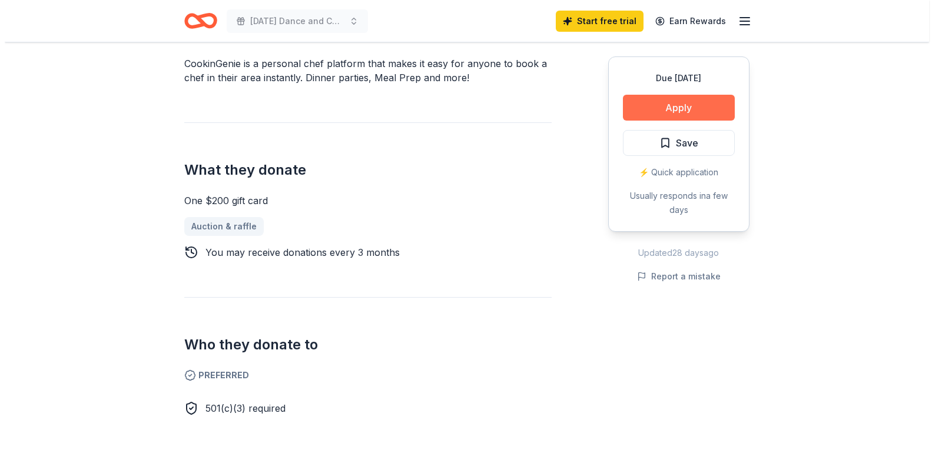
scroll to position [420, 0]
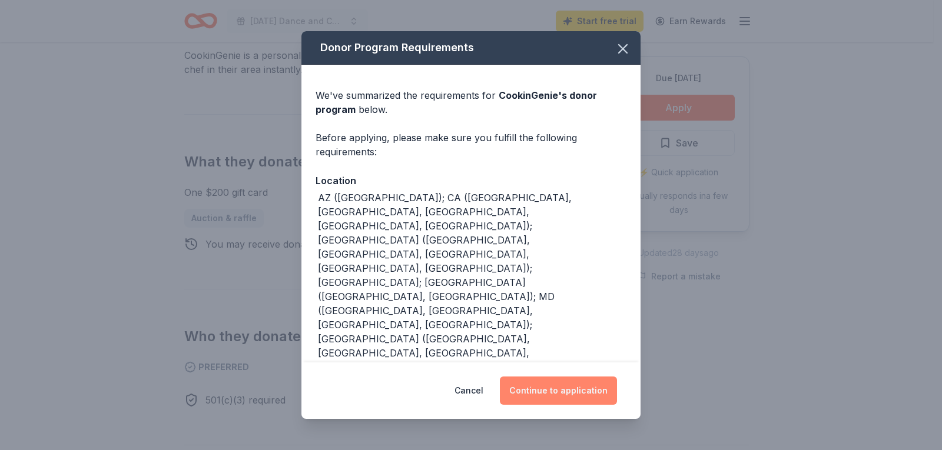
click at [562, 395] on button "Continue to application" at bounding box center [558, 391] width 117 height 28
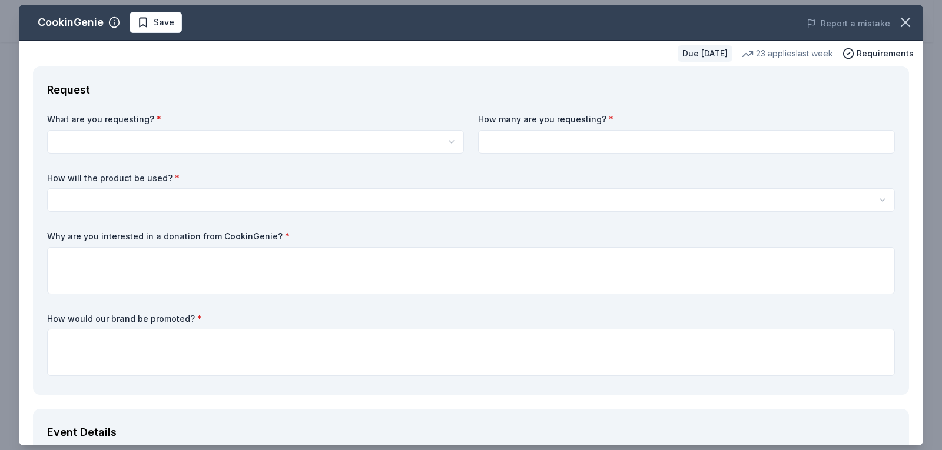
scroll to position [0, 0]
click at [158, 144] on html "[DATE] Dance and Costume contest Start free trial Earn Rewards Due [DATE] Share…" at bounding box center [471, 225] width 942 height 450
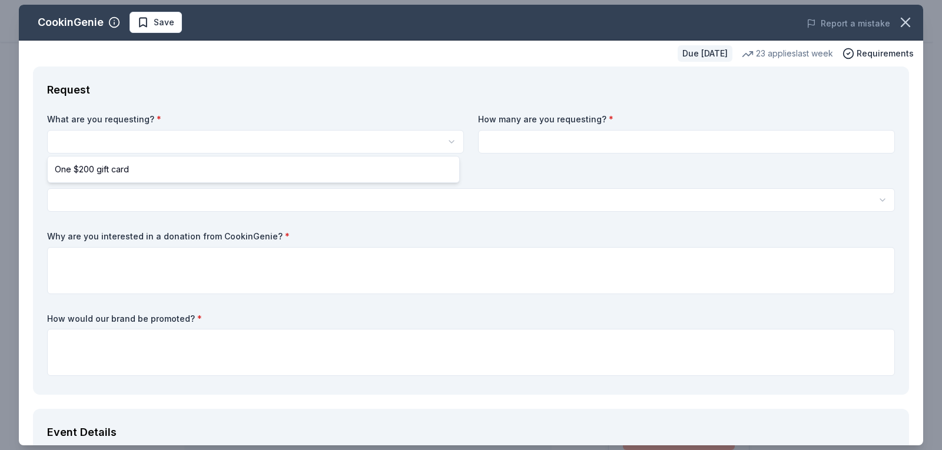
click at [179, 138] on html "[DATE] Dance and Costume contest Start free trial Earn Rewards Due [DATE] Share…" at bounding box center [471, 225] width 942 height 450
select select "One $200 gift card"
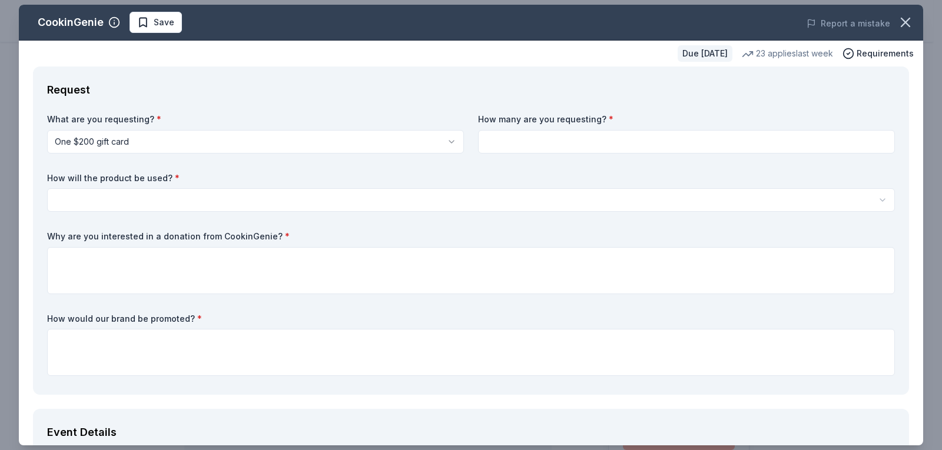
click at [532, 147] on input at bounding box center [686, 142] width 417 height 24
click at [530, 145] on input at bounding box center [686, 142] width 417 height 24
type input "1"
click at [439, 173] on label "How will the product be used? *" at bounding box center [471, 179] width 848 height 12
click at [171, 191] on html "[DATE] Dance and Costume contest Start free trial Earn Rewards Due [DATE] Share…" at bounding box center [471, 225] width 942 height 450
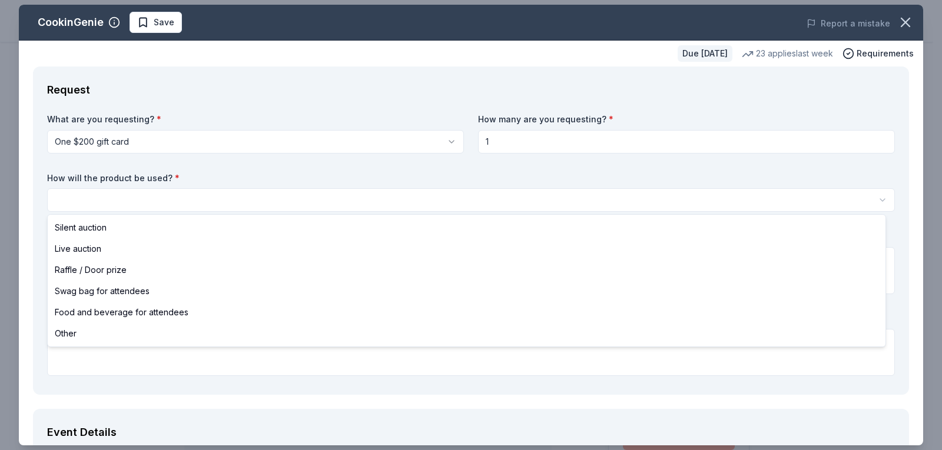
select select "raffleDoorPrize"
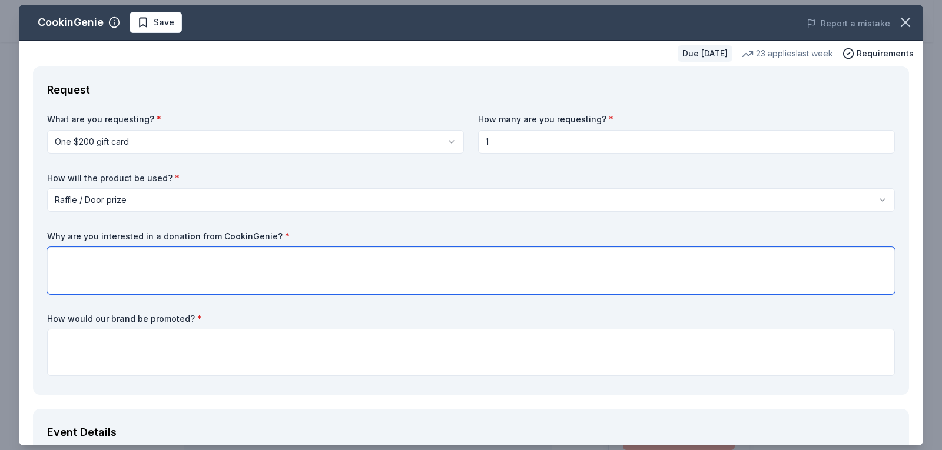
click at [151, 261] on textarea at bounding box center [471, 270] width 848 height 47
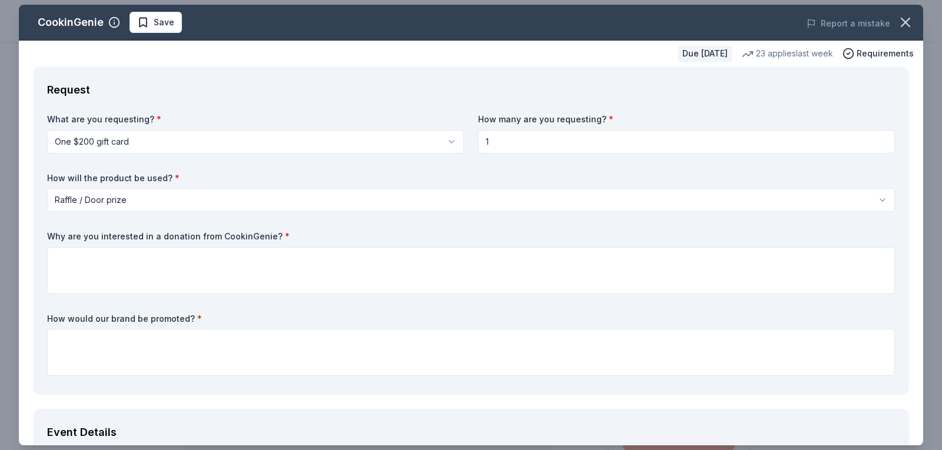
click at [238, 239] on label "Why are you interested in a donation from CookinGenie? *" at bounding box center [471, 237] width 848 height 12
click at [257, 236] on label "Why are you interested in a donation from CookinGenie? *" at bounding box center [471, 237] width 848 height 12
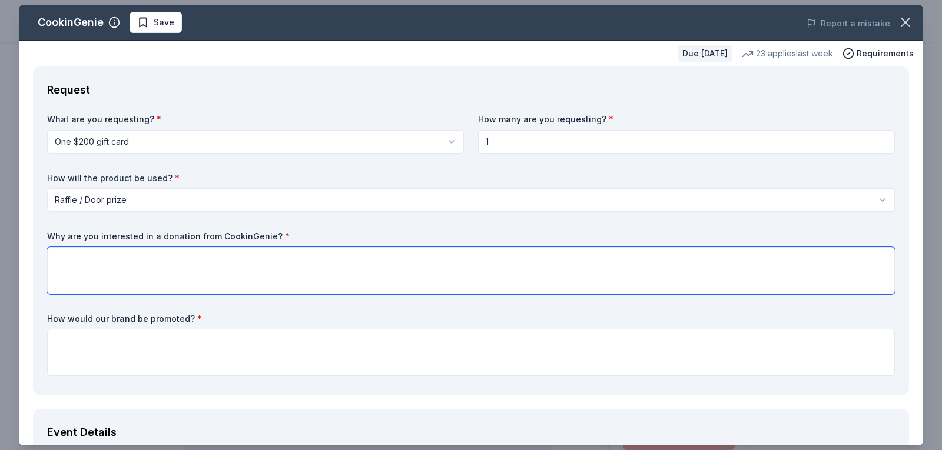
click at [132, 256] on textarea at bounding box center [471, 270] width 848 height 47
type textarea "To help promote there products and give back to the community."
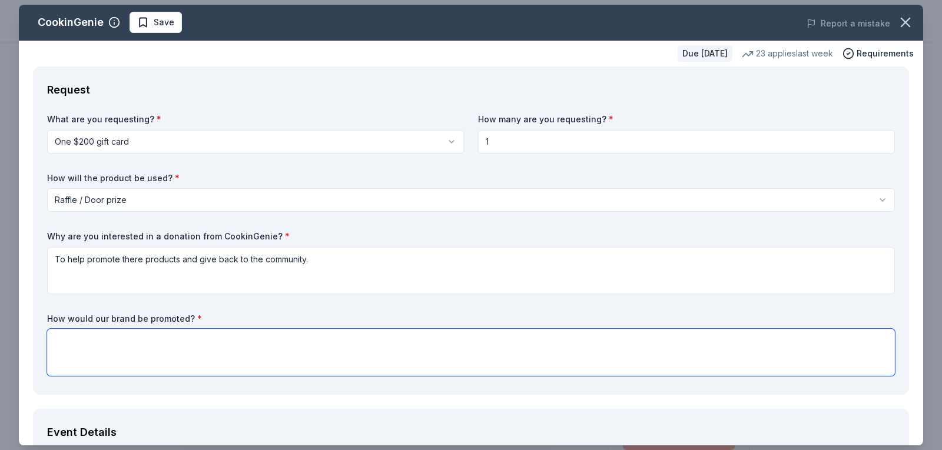
click at [107, 341] on textarea at bounding box center [471, 352] width 848 height 47
click at [127, 339] on textarea at bounding box center [471, 352] width 848 height 47
type textarea "T"
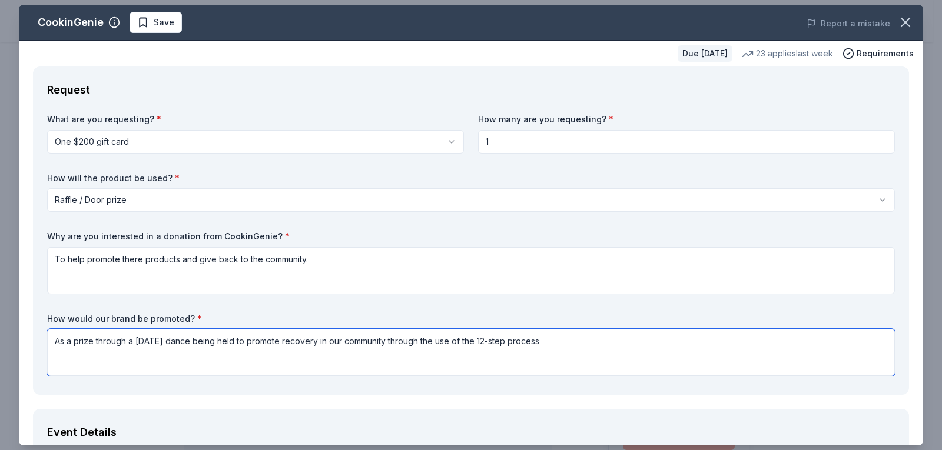
click at [204, 344] on textarea "As a prize through a Halloween dance being held to promote recovery in our comm…" at bounding box center [471, 352] width 848 height 47
click at [512, 342] on textarea "As a prize through a Halloween dance and contest being held to promote recovery…" at bounding box center [471, 352] width 848 height 47
click at [505, 343] on textarea "As a prize through a Halloween dance and contest being held to promote recovery…" at bounding box center [471, 352] width 848 height 47
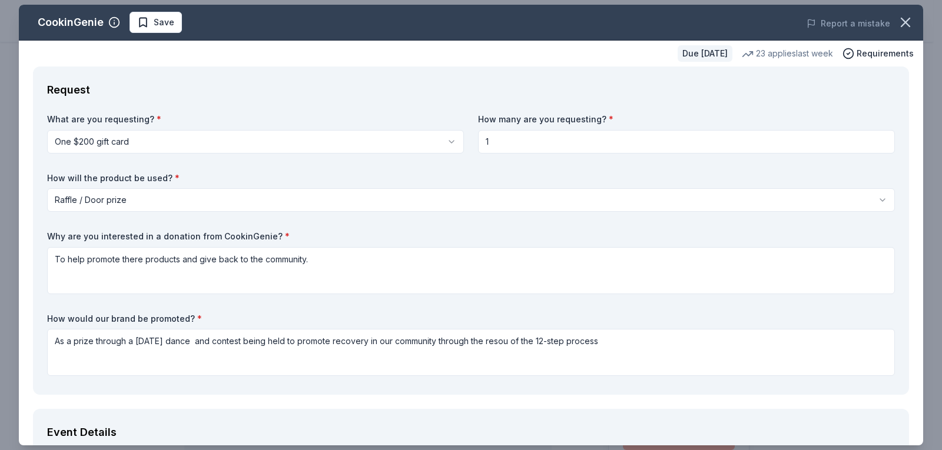
drag, startPoint x: 505, startPoint y: 343, endPoint x: 576, endPoint y: 405, distance: 95.2
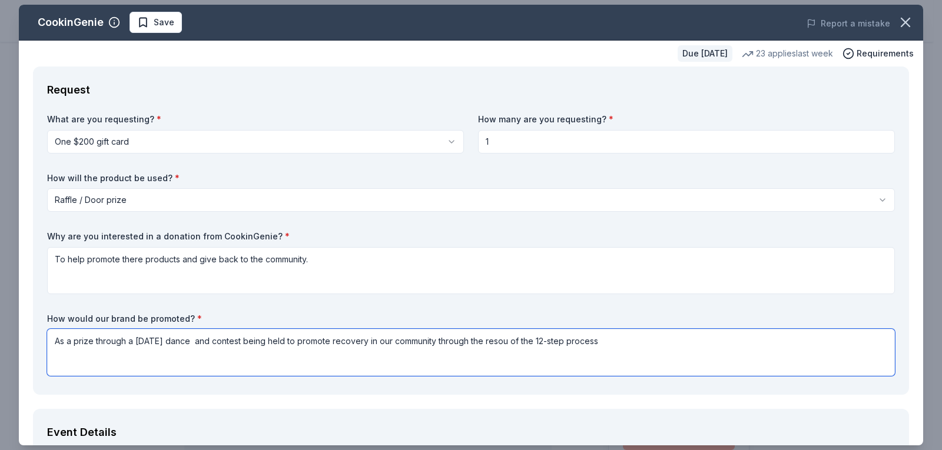
click at [518, 344] on textarea "As a prize through a Halloween dance and contest being held to promote recovery…" at bounding box center [471, 352] width 848 height 47
click at [629, 344] on textarea "As a prize through a Halloween dance and contest being held to promote recovery…" at bounding box center [471, 352] width 848 height 47
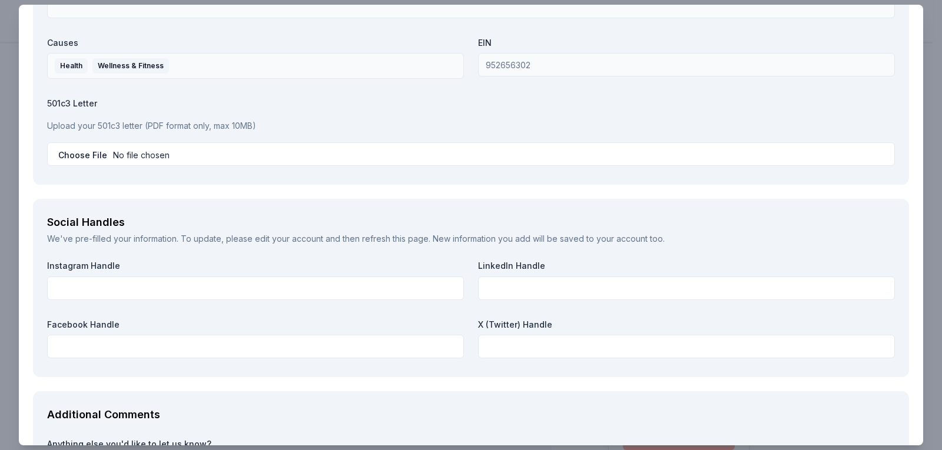
scroll to position [1178, 0]
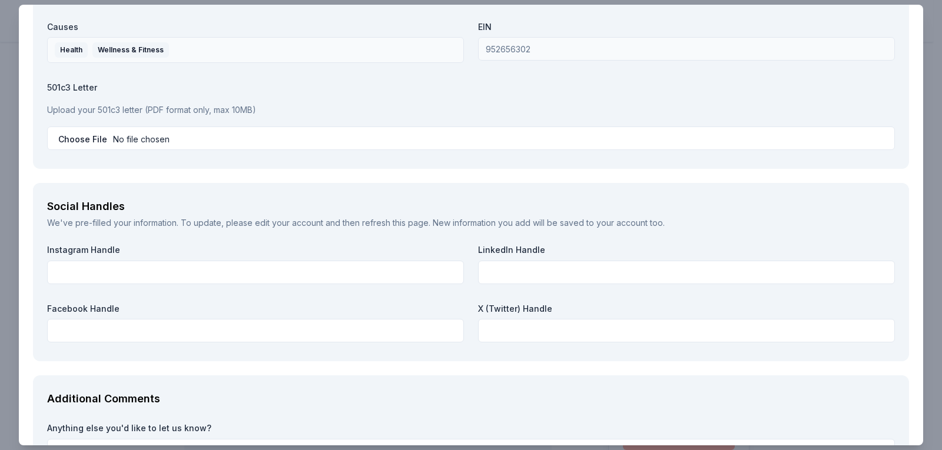
type textarea "As a prize through a Halloween dance and contest being held to promote recovery…"
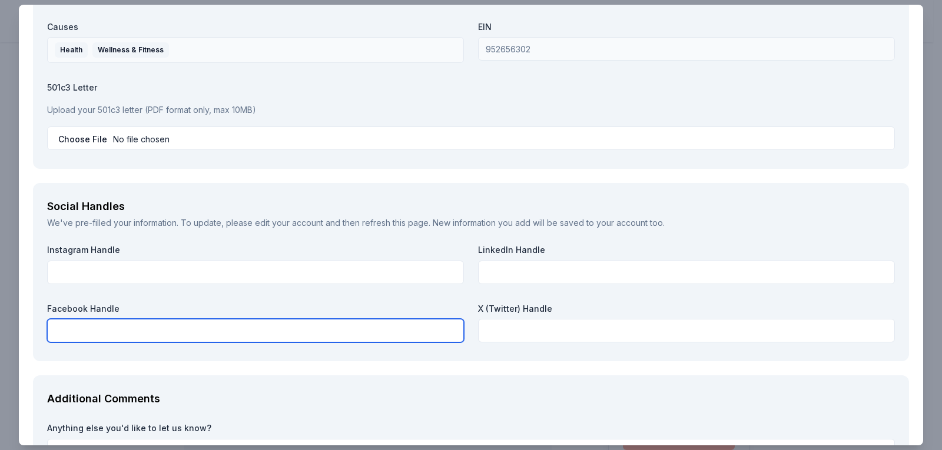
click at [135, 329] on input "text" at bounding box center [255, 331] width 417 height 24
type input "r"
click at [94, 331] on input "riverside alano Club" at bounding box center [255, 331] width 417 height 24
click at [173, 332] on input "riverside alano Club" at bounding box center [255, 331] width 417 height 24
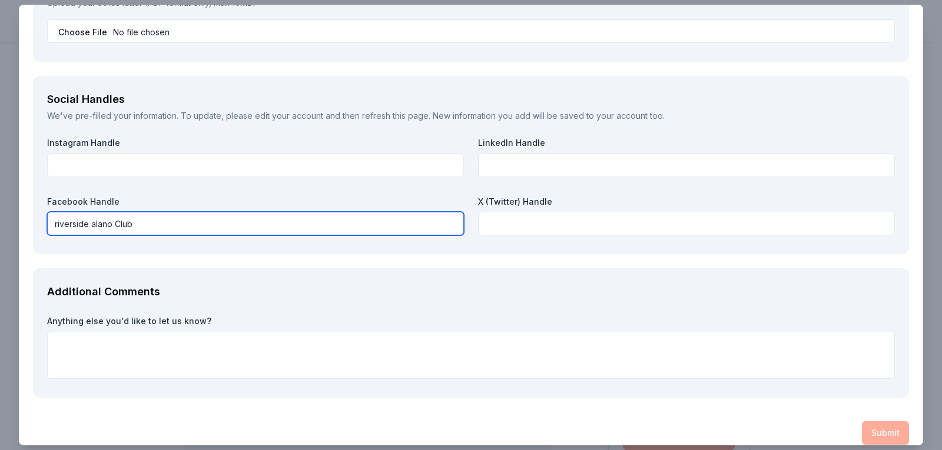
scroll to position [1298, 0]
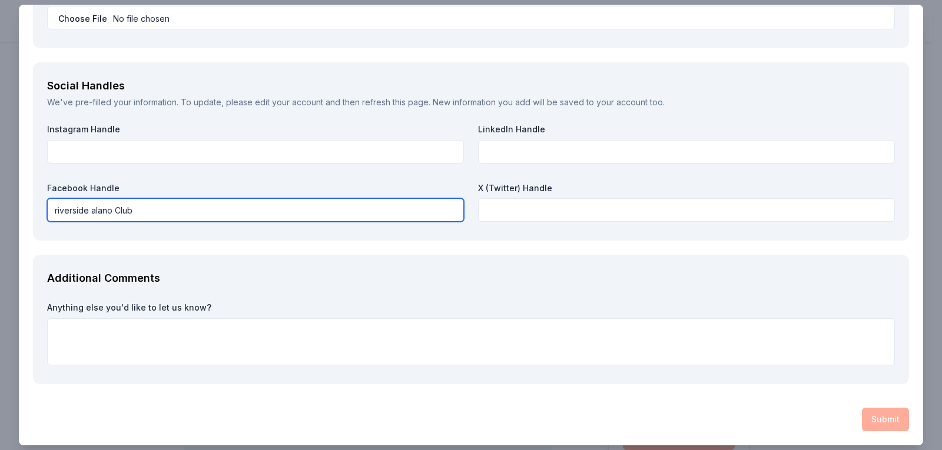
type input "riverside alano Club"
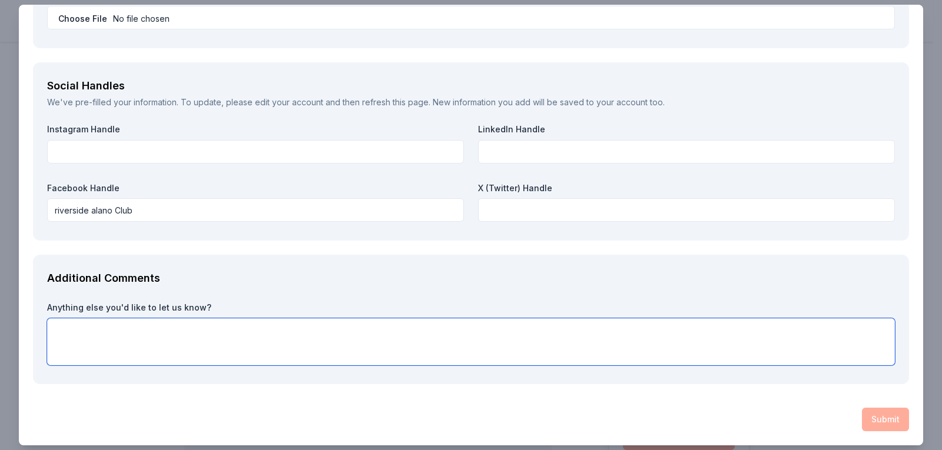
click at [227, 339] on textarea at bounding box center [471, 342] width 848 height 47
click at [384, 334] on textarea "We look forward to hearing back from you soon and appreciate your support" at bounding box center [471, 342] width 848 height 47
click at [372, 329] on textarea "We look forward to hearing back from you soon and appreciate your support" at bounding box center [471, 342] width 848 height 47
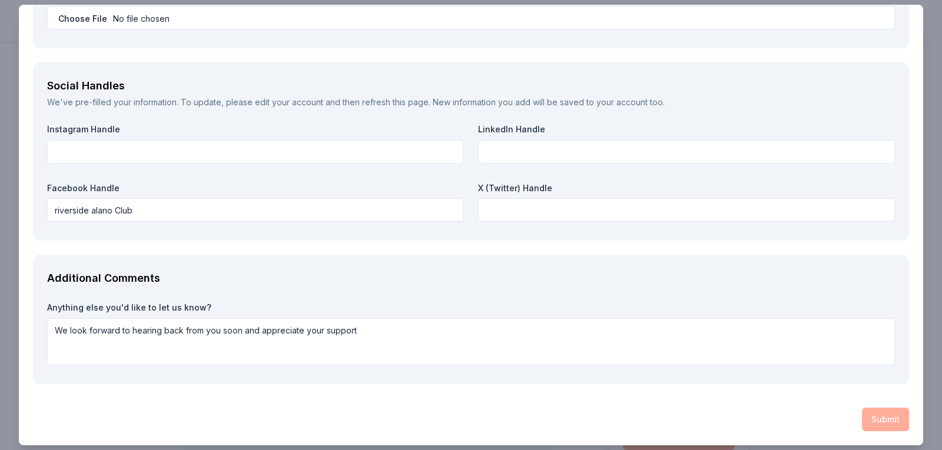
click at [379, 276] on div "Additional Comments" at bounding box center [471, 278] width 848 height 19
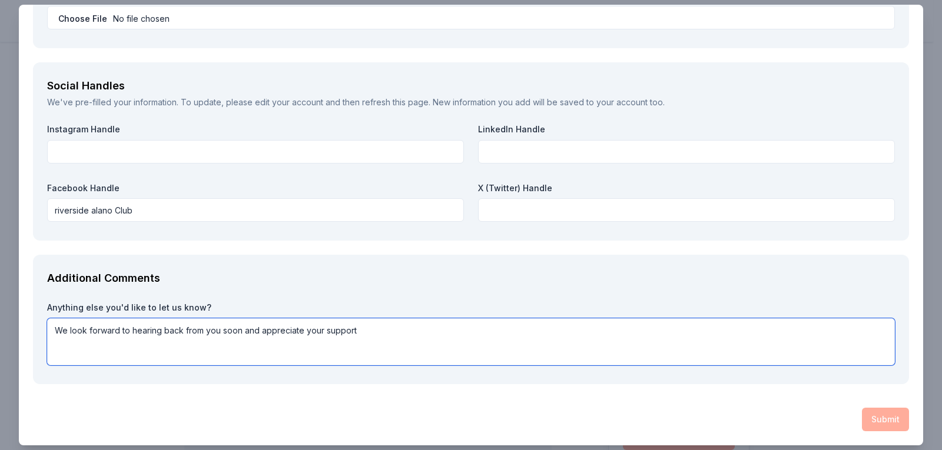
click at [389, 329] on textarea "We look forward to hearing back from you soon and appreciate your support" at bounding box center [471, 342] width 848 height 47
click at [449, 347] on textarea "We look forward to hearing back from you soon and appreciate your support" at bounding box center [471, 342] width 848 height 47
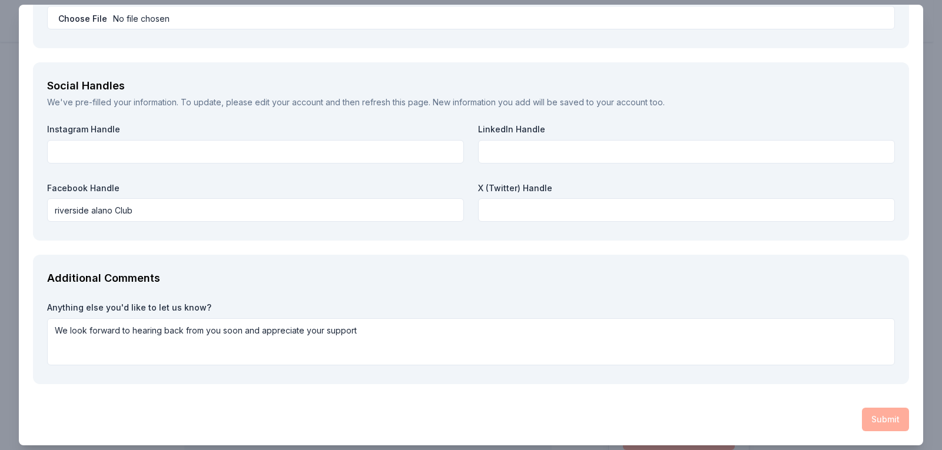
click at [473, 278] on div "Additional Comments" at bounding box center [471, 278] width 848 height 19
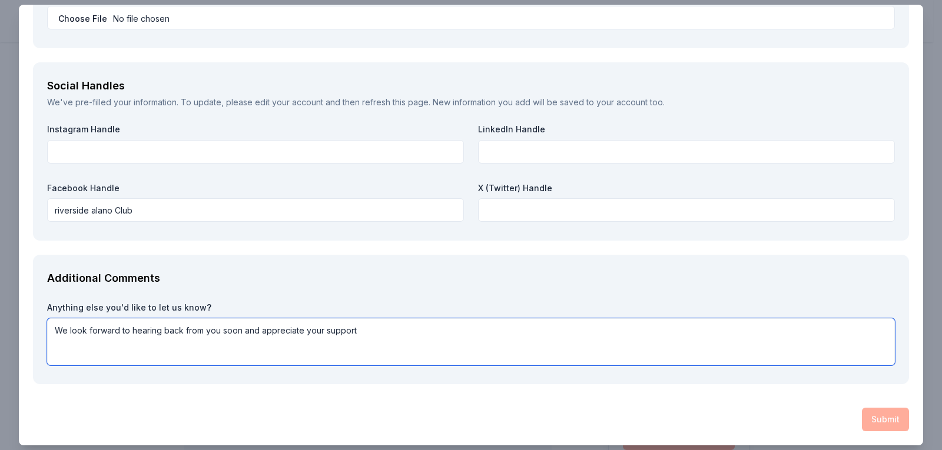
click at [458, 329] on textarea "We look forward to hearing back from you soon and appreciate your support" at bounding box center [471, 342] width 848 height 47
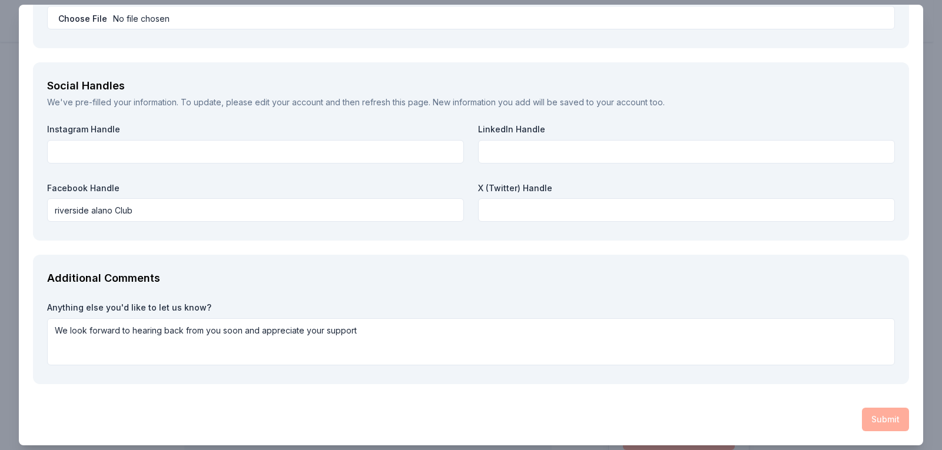
click at [411, 380] on div "Additional Comments Anything else you'd like to let us know? We look forward to…" at bounding box center [471, 320] width 876 height 130
click at [878, 423] on div "Submit" at bounding box center [471, 420] width 876 height 24
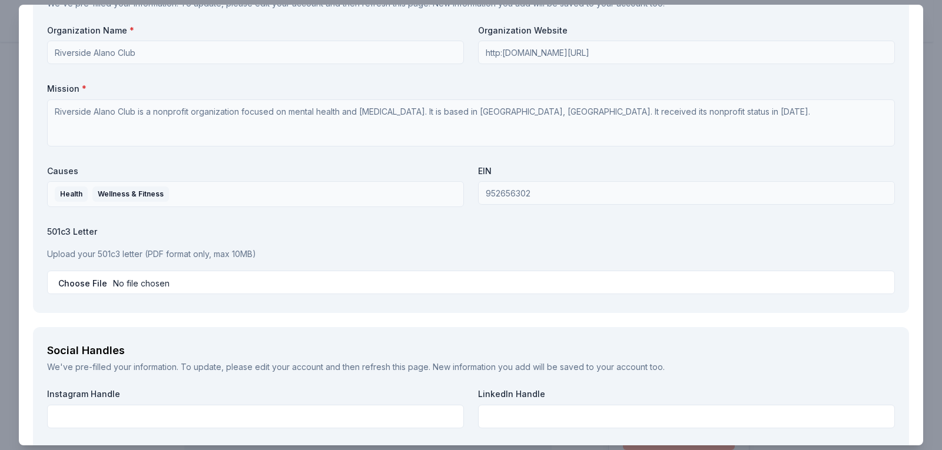
scroll to position [945, 0]
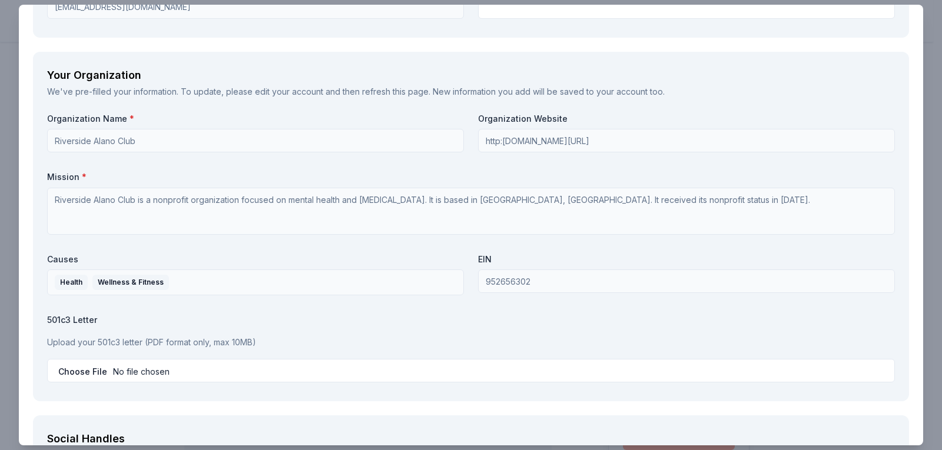
click at [184, 169] on div "Organization Name * Riverside Alano Club Organization Website http:www.facebook…" at bounding box center [471, 250] width 848 height 274
click at [269, 258] on label "Causes" at bounding box center [255, 260] width 417 height 12
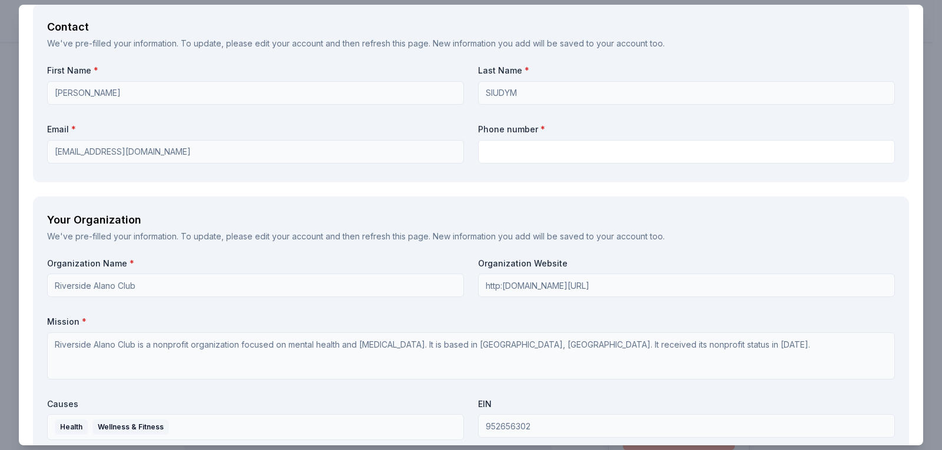
scroll to position [768, 0]
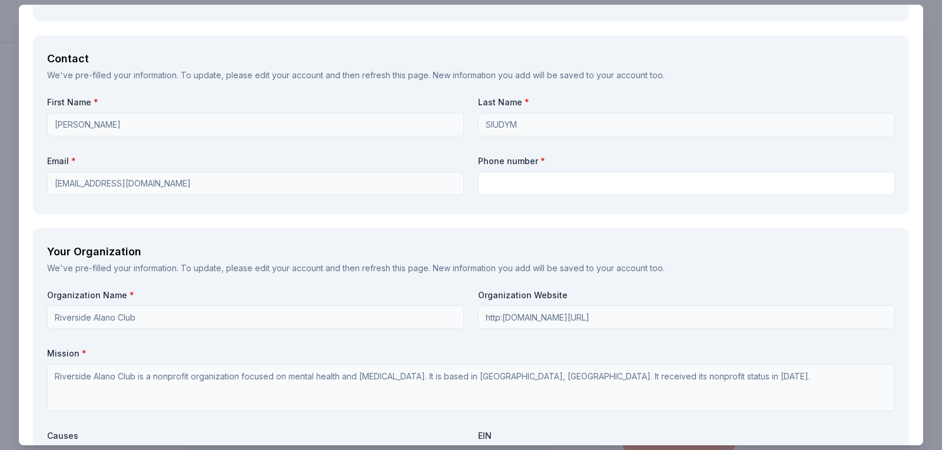
click at [704, 94] on div "Contact We've pre-filled your information. To update, please edit your account …" at bounding box center [471, 124] width 876 height 178
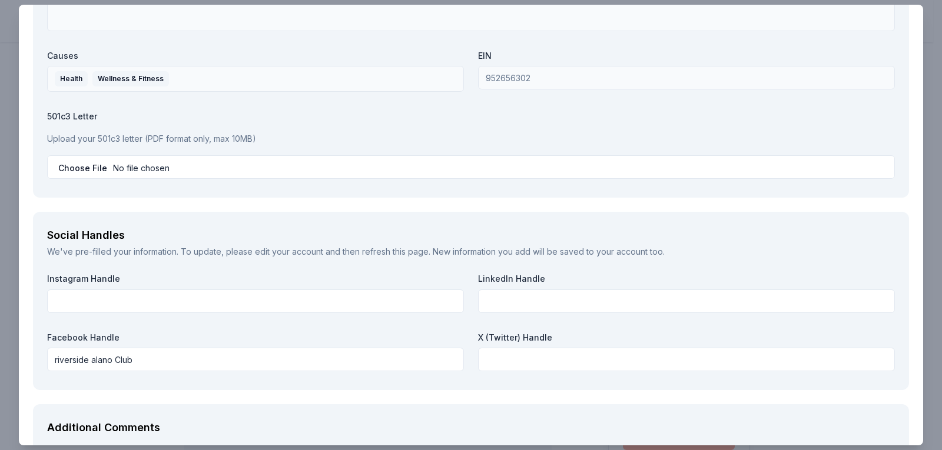
scroll to position [1298, 0]
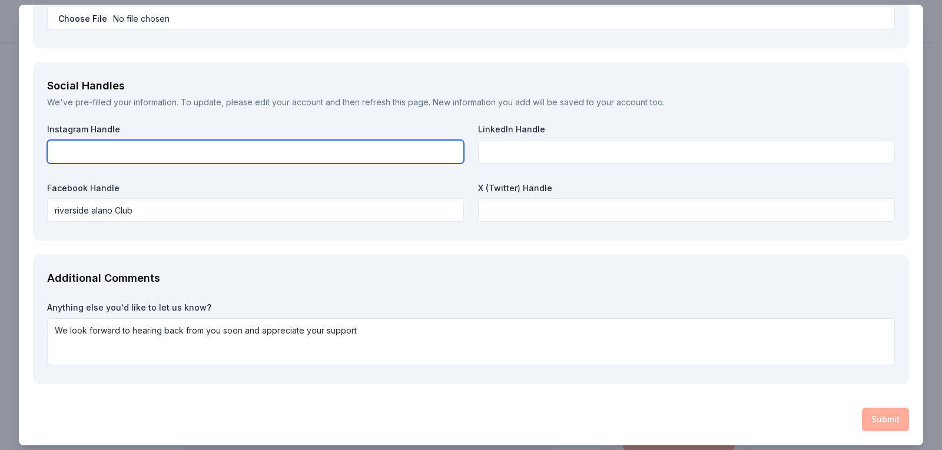
click at [157, 149] on input "text" at bounding box center [255, 152] width 417 height 24
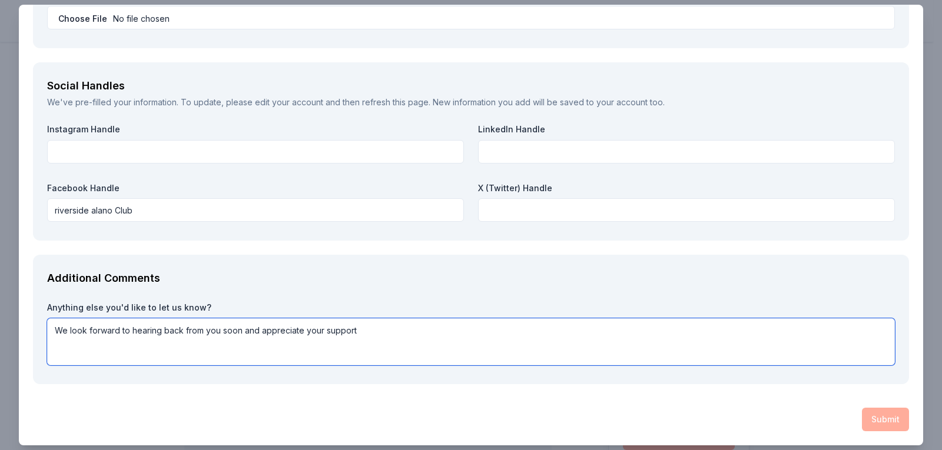
click at [304, 331] on textarea "We look forward to hearing back from you soon and appreciate your support" at bounding box center [471, 342] width 848 height 47
click at [392, 335] on textarea "We look forward to hearing back from you soon and appreciate al your support" at bounding box center [471, 342] width 848 height 47
type textarea "We look forward to hearing back from you soon and appreciate al your support."
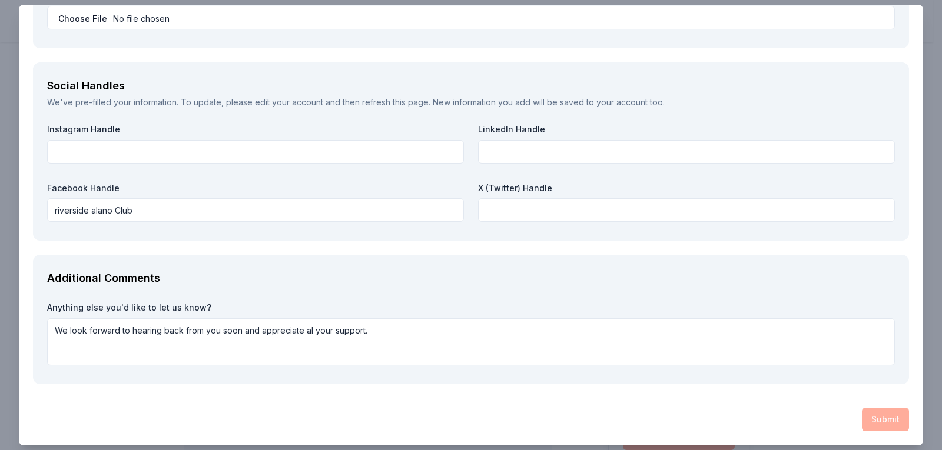
click at [590, 414] on div "Submit" at bounding box center [471, 420] width 876 height 24
drag, startPoint x: 898, startPoint y: 410, endPoint x: 894, endPoint y: 422, distance: 12.9
click at [895, 422] on div "Submit" at bounding box center [471, 420] width 876 height 24
click at [890, 421] on div "Submit" at bounding box center [471, 420] width 876 height 24
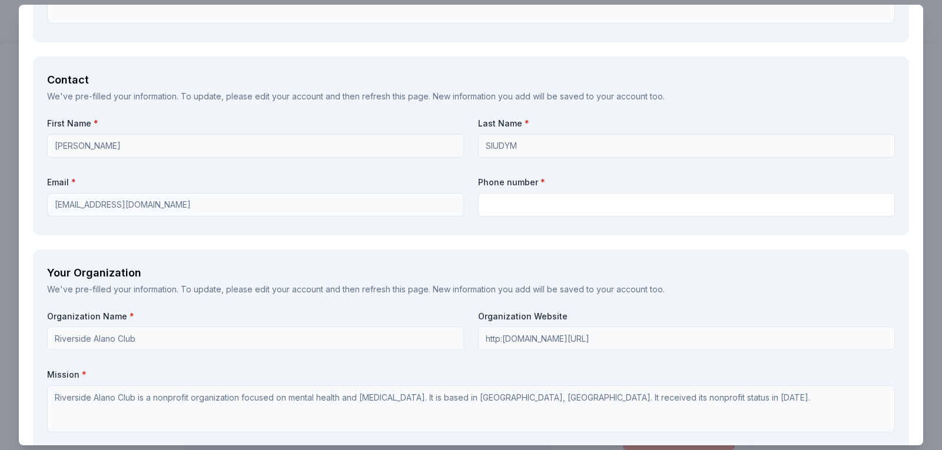
scroll to position [709, 0]
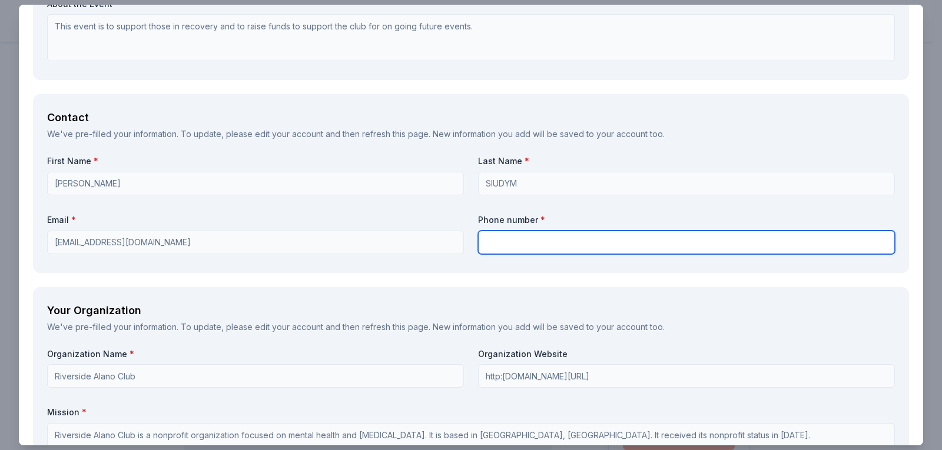
click at [542, 246] on input "text" at bounding box center [686, 243] width 417 height 24
type input "9513154655"
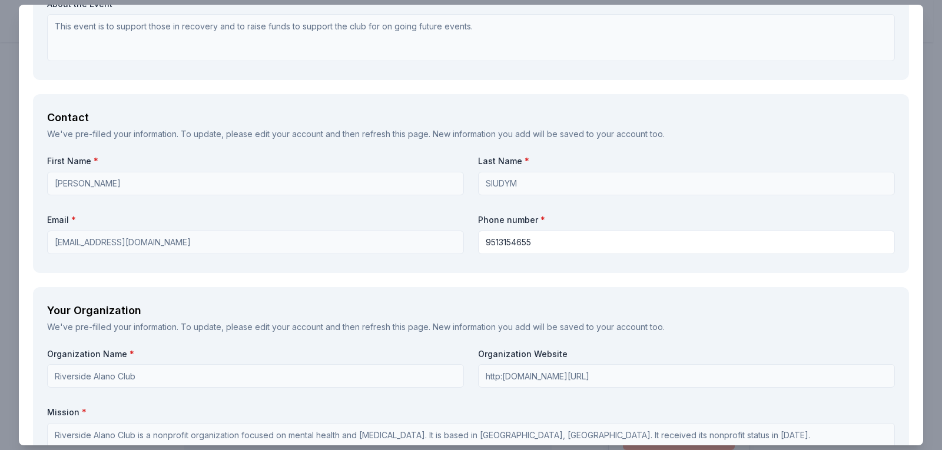
click at [417, 266] on div "Contact We've pre-filled your information. To update, please edit your account …" at bounding box center [471, 183] width 876 height 178
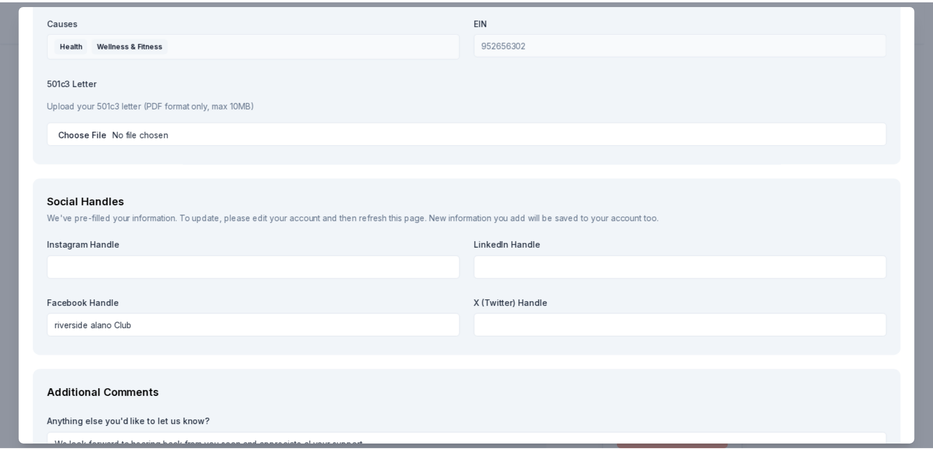
scroll to position [1295, 0]
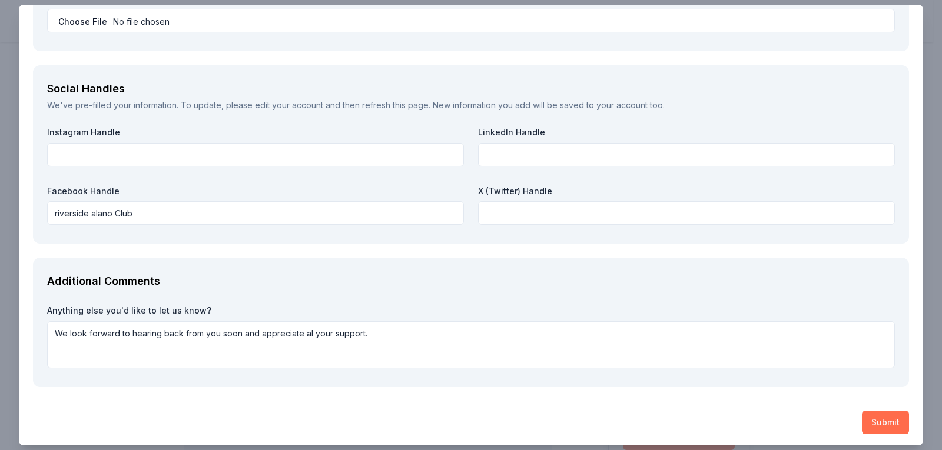
click at [884, 415] on button "Submit" at bounding box center [885, 423] width 47 height 24
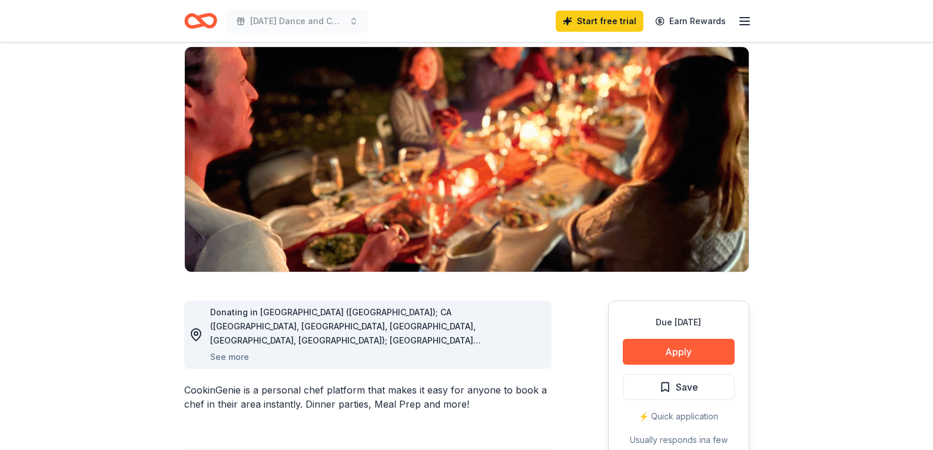
scroll to position [0, 0]
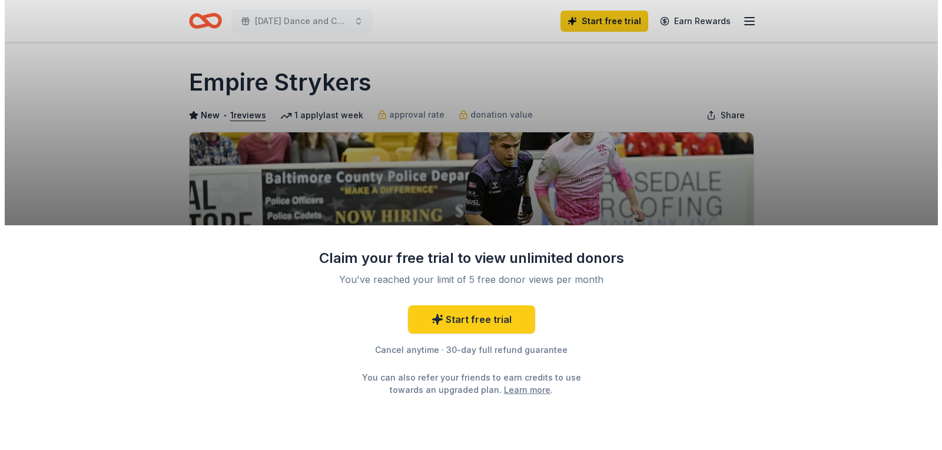
scroll to position [59, 0]
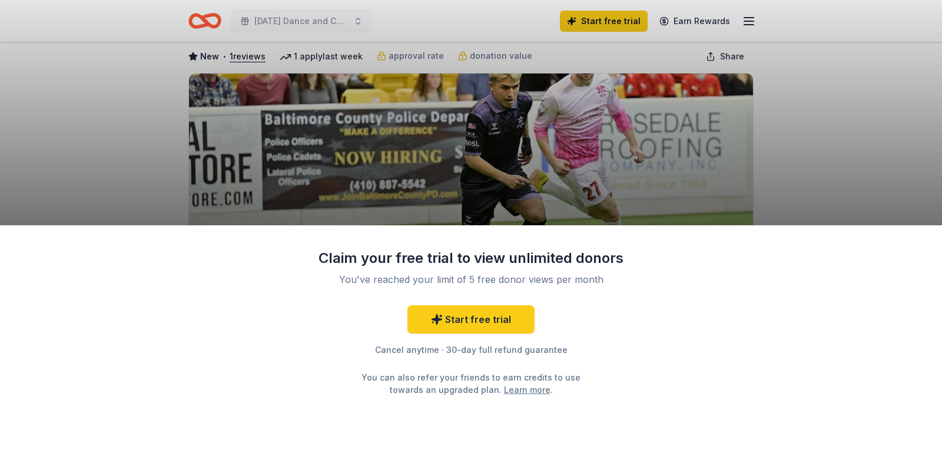
click at [662, 155] on div "Claim your free trial to view unlimited donors You've reached your limit of 5 f…" at bounding box center [471, 225] width 942 height 450
click at [732, 202] on div "Claim your free trial to view unlimited donors You've reached your limit of 5 f…" at bounding box center [471, 225] width 942 height 450
click at [313, 94] on div "Claim your free trial to view unlimited donors You've reached your limit of 5 f…" at bounding box center [471, 225] width 942 height 450
drag, startPoint x: 934, startPoint y: 233, endPoint x: 728, endPoint y: 137, distance: 227.6
click at [933, 233] on div "Claim your free trial to view unlimited donors You've reached your limit of 5 f…" at bounding box center [471, 339] width 942 height 226
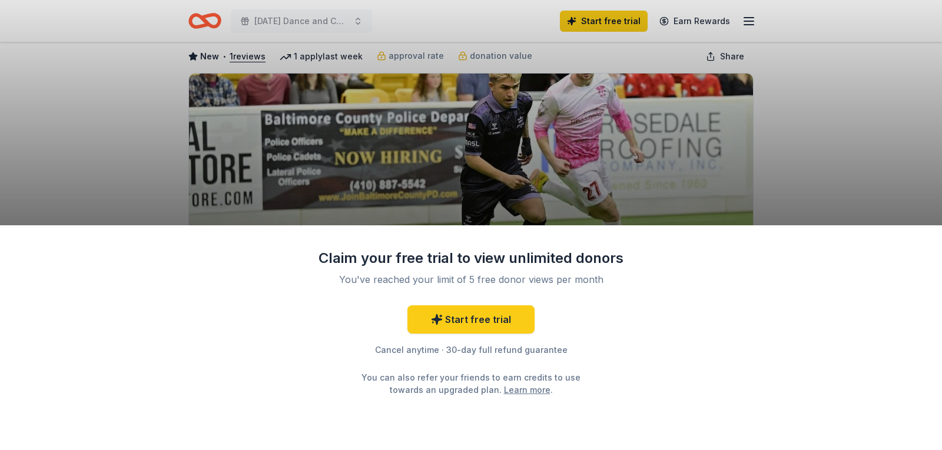
click at [710, 76] on div "Claim your free trial to view unlimited donors You've reached your limit of 5 f…" at bounding box center [471, 225] width 942 height 450
click at [711, 77] on div "Claim your free trial to view unlimited donors You've reached your limit of 5 f…" at bounding box center [471, 225] width 942 height 450
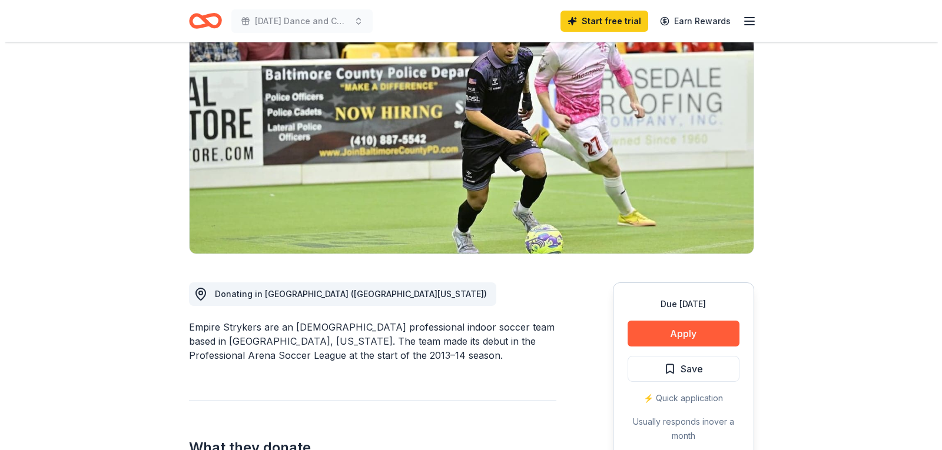
scroll to position [177, 0]
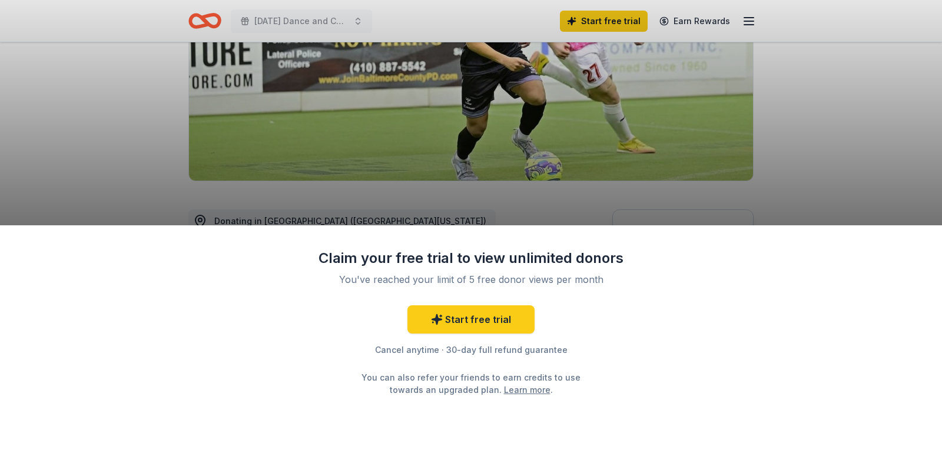
click at [671, 272] on div "Claim your free trial to view unlimited donors You've reached your limit of 5 f…" at bounding box center [471, 339] width 942 height 226
click at [408, 340] on div "Start free trial Cancel anytime · 30-day full refund guarantee You can also ref…" at bounding box center [471, 351] width 306 height 91
click at [459, 307] on link "Start free trial" at bounding box center [470, 320] width 127 height 28
click at [463, 317] on link "Start free trial" at bounding box center [470, 320] width 127 height 28
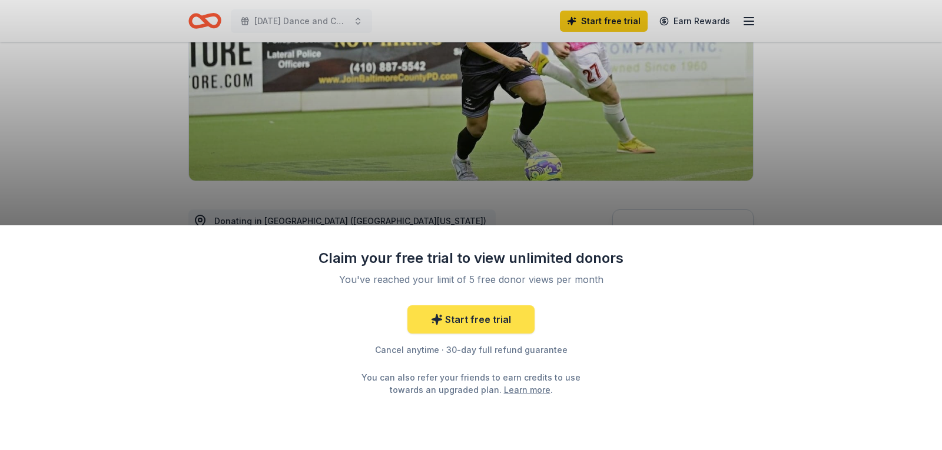
click at [495, 323] on link "Start free trial" at bounding box center [470, 320] width 127 height 28
click at [585, 16] on div "Claim your free trial to view unlimited donors You've reached your limit of 5 f…" at bounding box center [471, 225] width 942 height 450
click at [863, 104] on div "Claim your free trial to view unlimited donors You've reached your limit of 5 f…" at bounding box center [471, 225] width 942 height 450
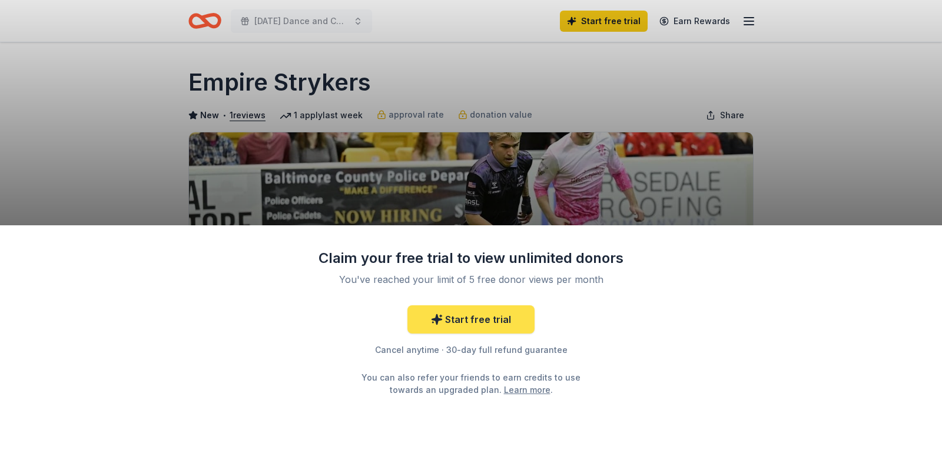
click at [498, 321] on link "Start free trial" at bounding box center [470, 320] width 127 height 28
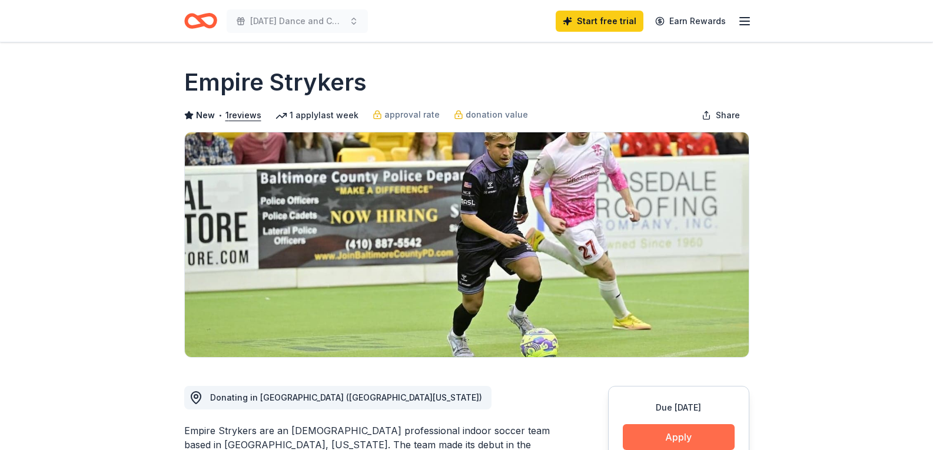
drag, startPoint x: 0, startPoint y: 0, endPoint x: 667, endPoint y: 433, distance: 795.5
click at [667, 433] on button "Apply" at bounding box center [679, 438] width 112 height 26
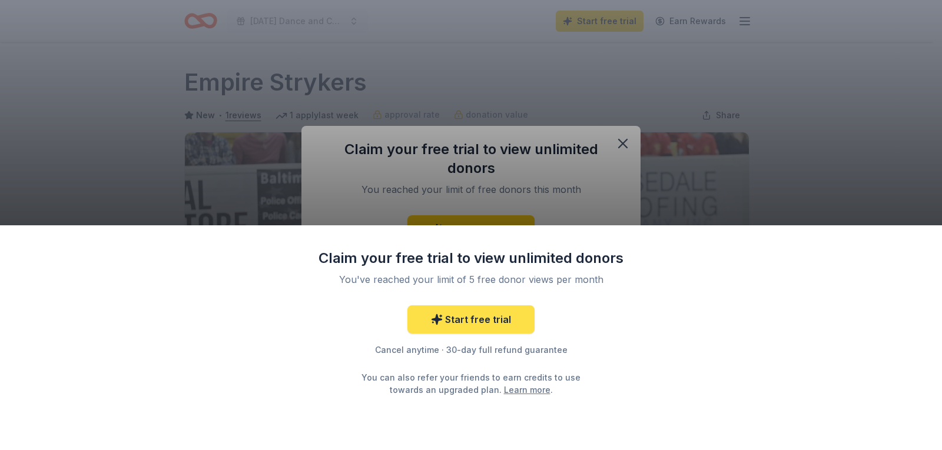
click at [485, 325] on link "Start free trial" at bounding box center [470, 320] width 127 height 28
click at [621, 145] on div "Claim your free trial to view unlimited donors You've reached your limit of 5 f…" at bounding box center [471, 225] width 942 height 450
click at [747, 154] on div "Claim your free trial to view unlimited donors You've reached your limit of 5 f…" at bounding box center [471, 225] width 942 height 450
